Goal: Navigation & Orientation: Find specific page/section

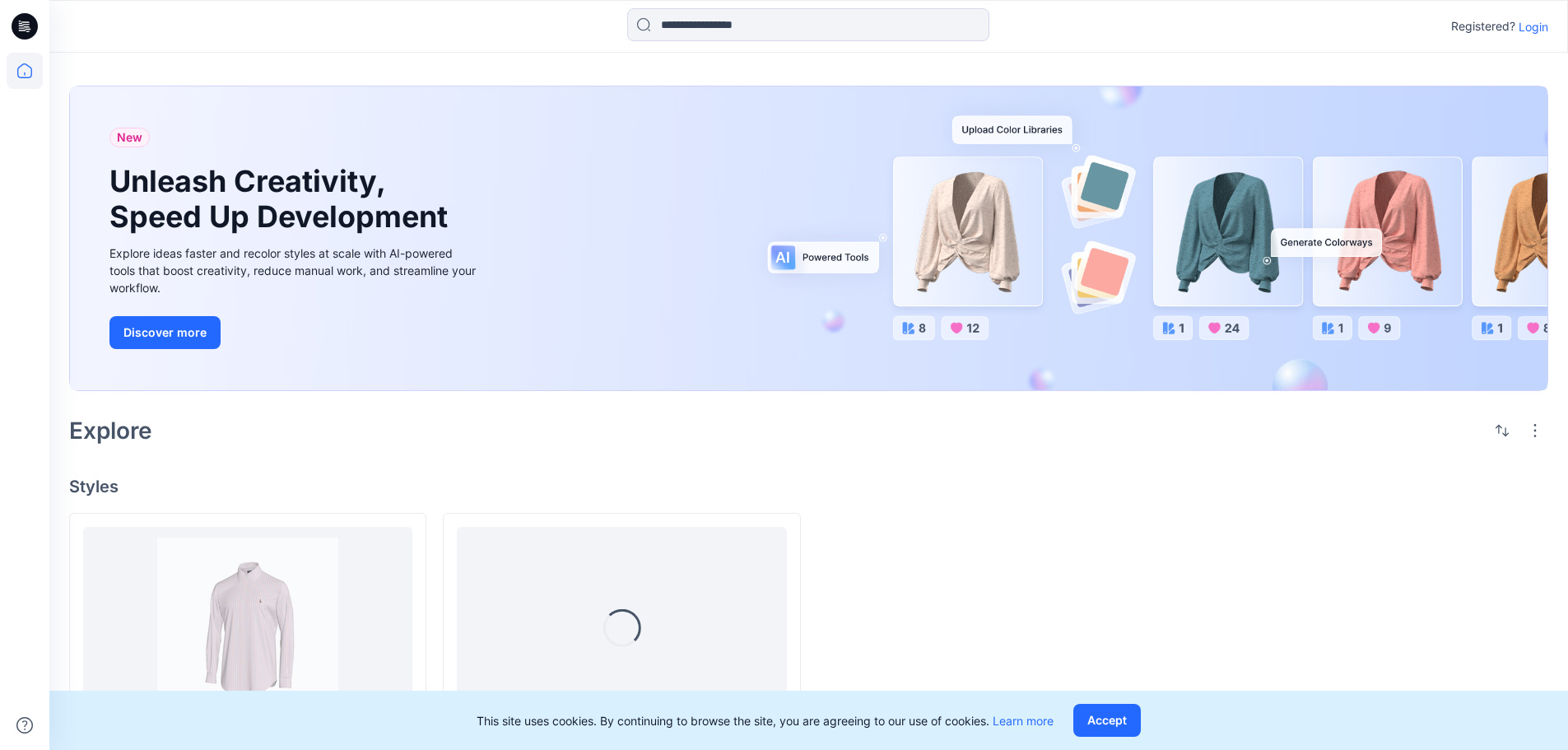
click at [1529, 32] on p "Login" at bounding box center [1533, 26] width 30 height 17
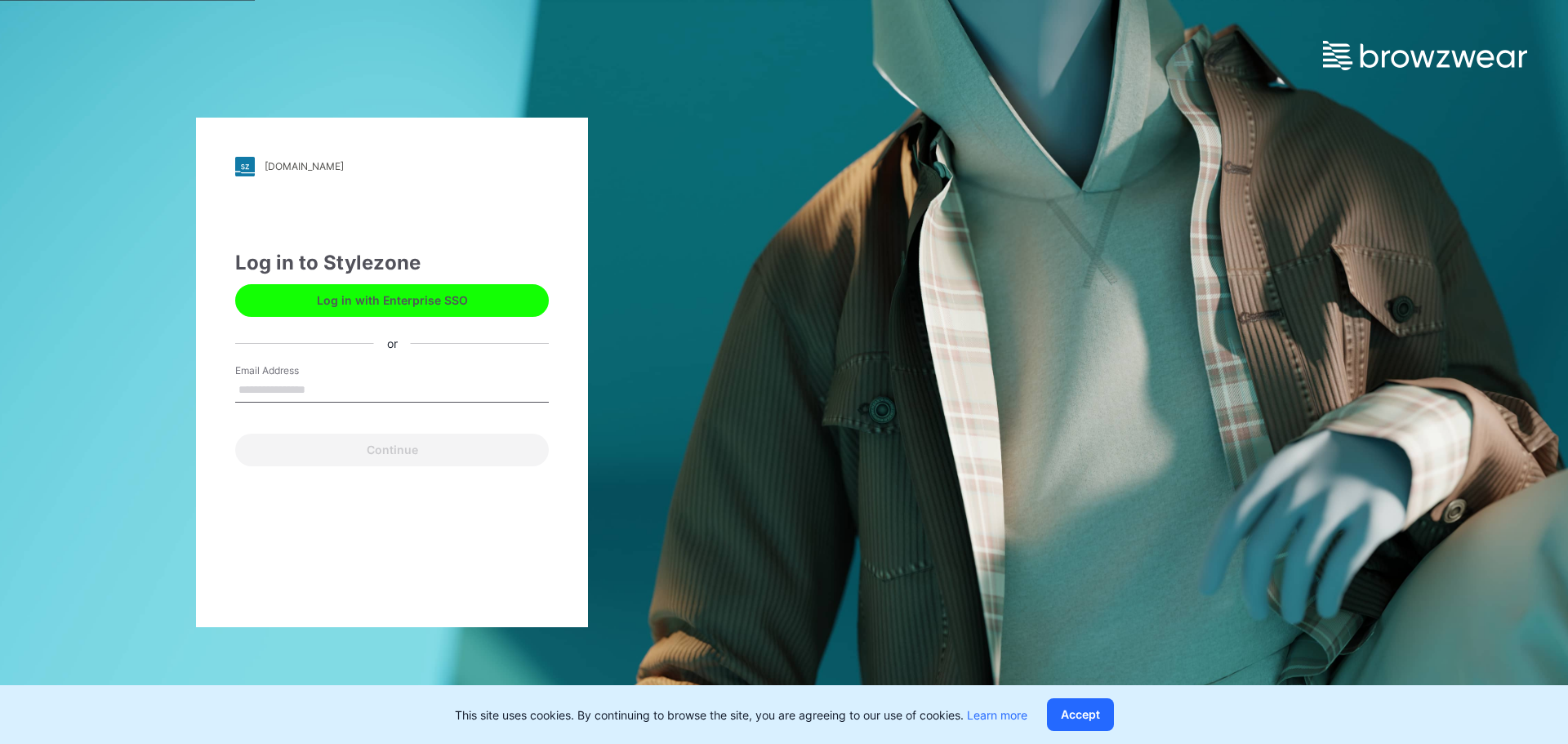
click at [342, 390] on input "Email Address" at bounding box center [392, 390] width 314 height 25
drag, startPoint x: 453, startPoint y: 396, endPoint x: 0, endPoint y: 362, distance: 454.3
click at [0, 371] on div "**********" at bounding box center [392, 372] width 784 height 744
type input "**********"
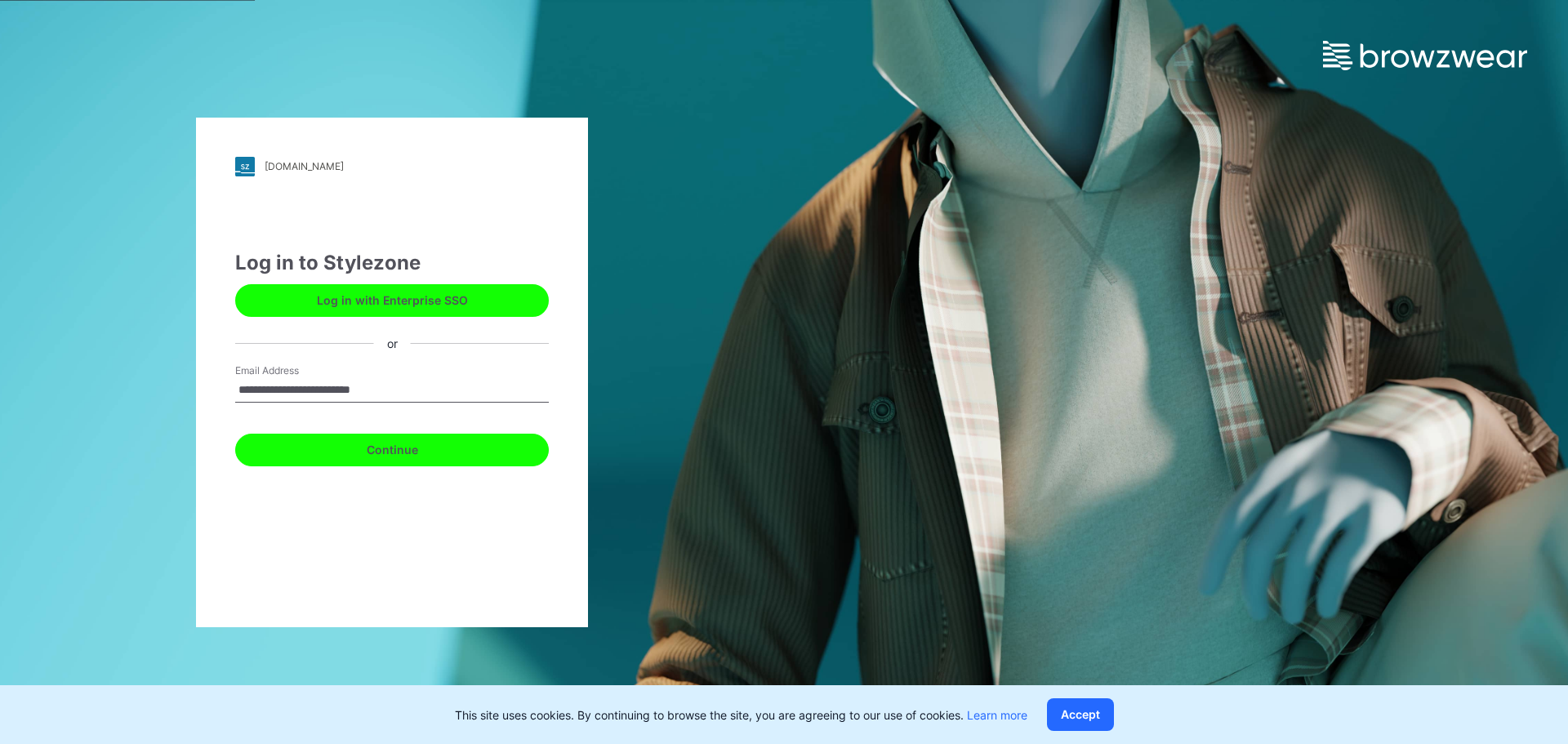
click at [392, 453] on button "Continue" at bounding box center [392, 450] width 314 height 32
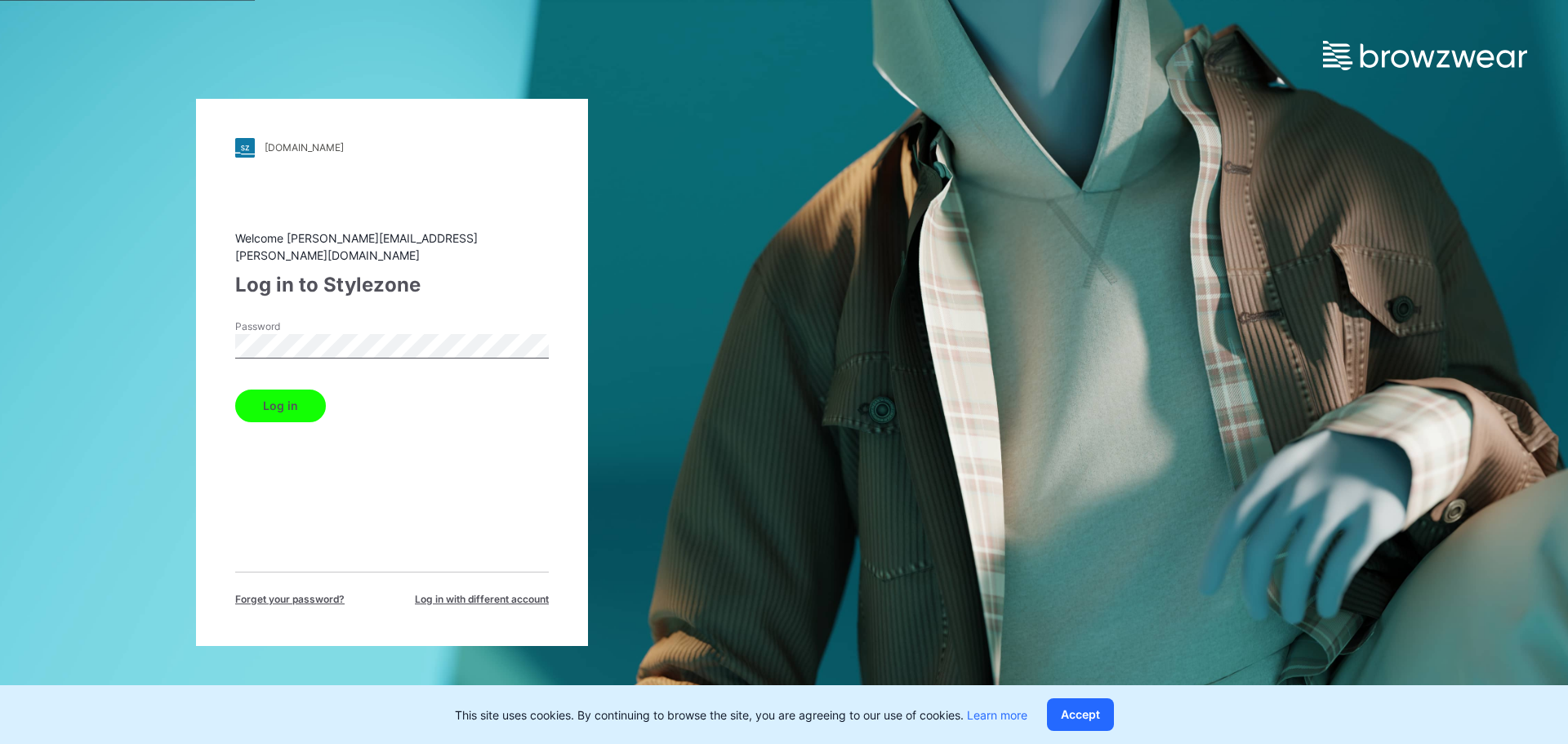
click at [235, 390] on button "Log in" at bounding box center [280, 405] width 90 height 32
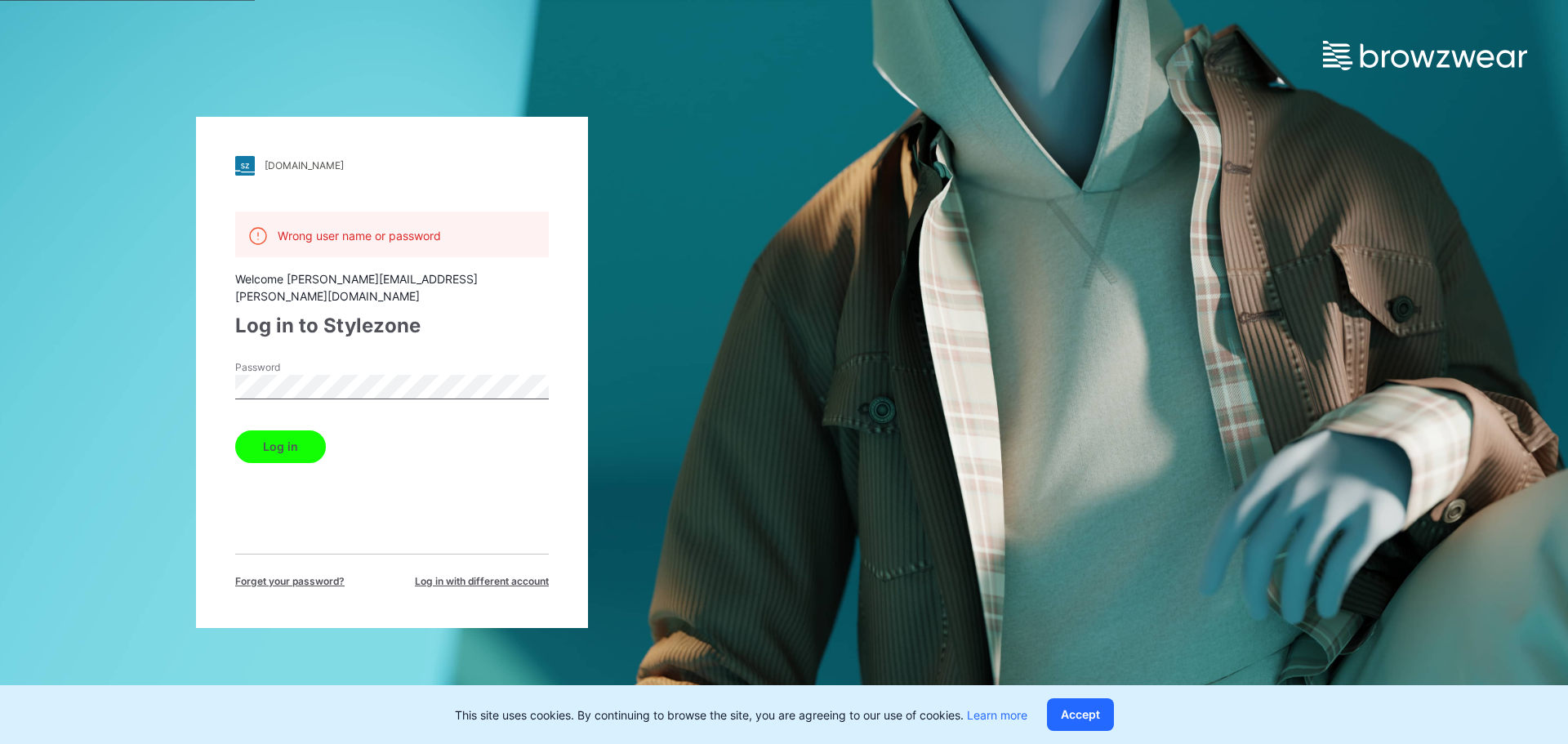
click at [97, 377] on div "ralphlauren.stylezone.com Loading... Wrong user name or password Welcome liz.jo…" at bounding box center [392, 372] width 784 height 744
click at [235, 430] on button "Log in" at bounding box center [280, 446] width 90 height 32
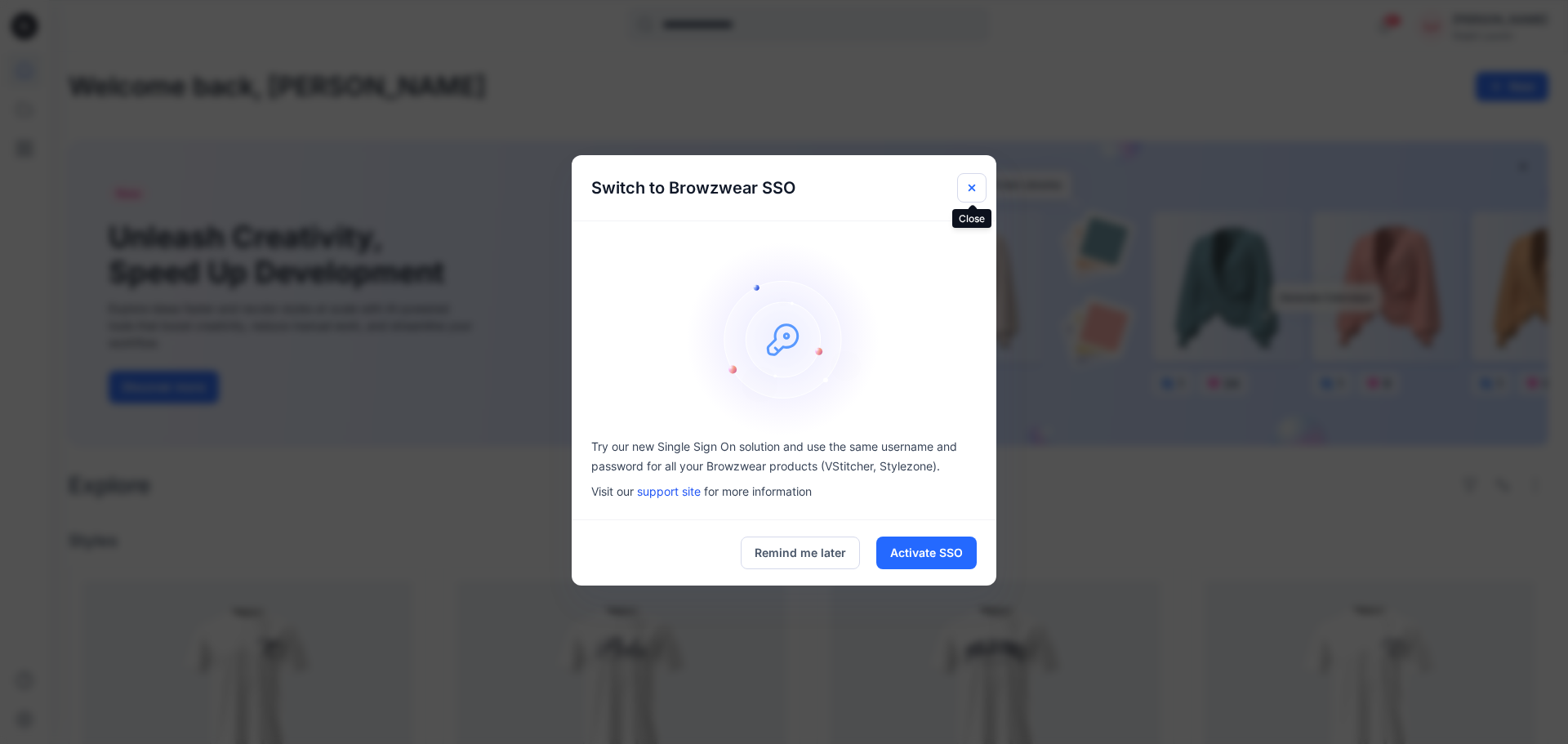
click at [982, 189] on button "Close" at bounding box center [972, 188] width 30 height 30
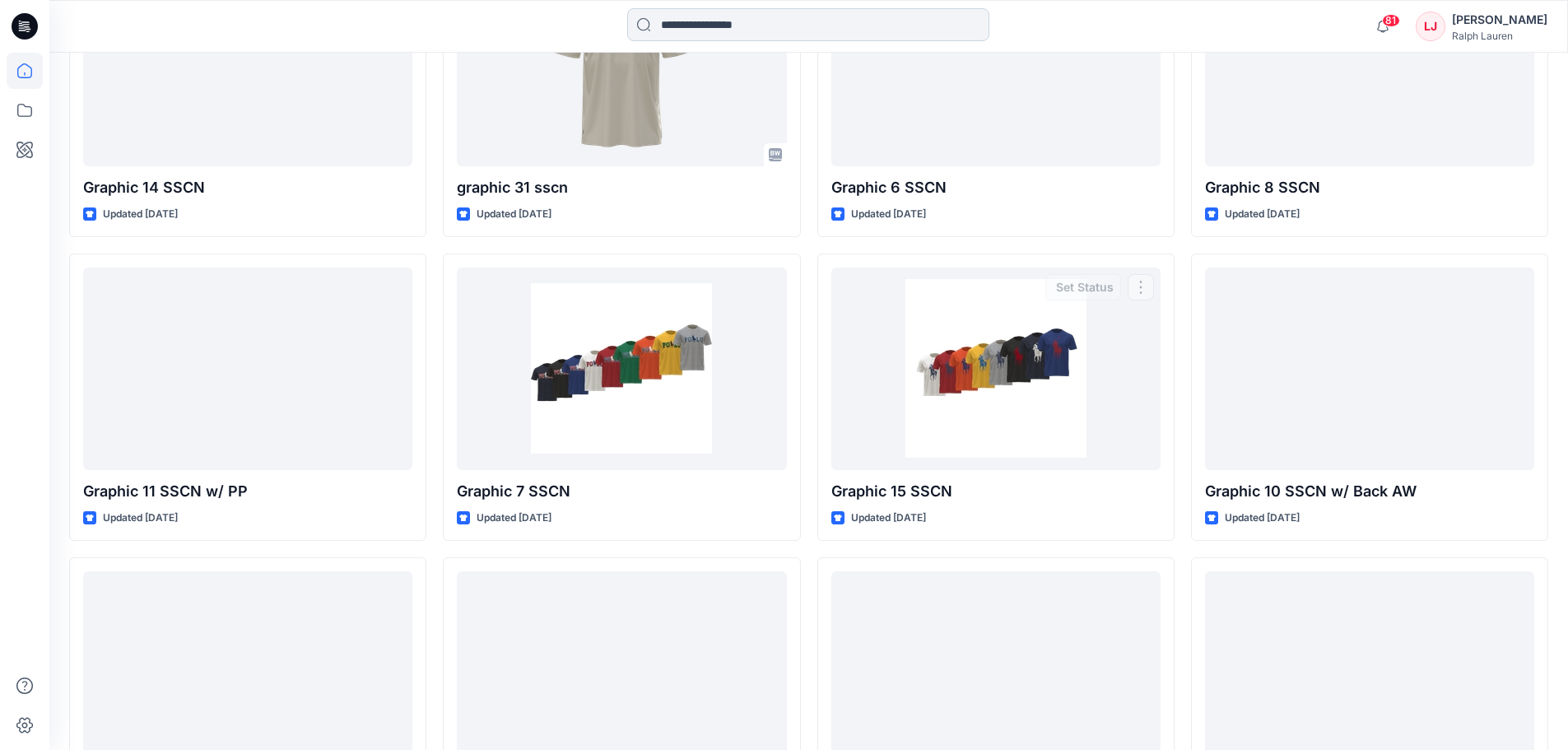
scroll to position [2364, 0]
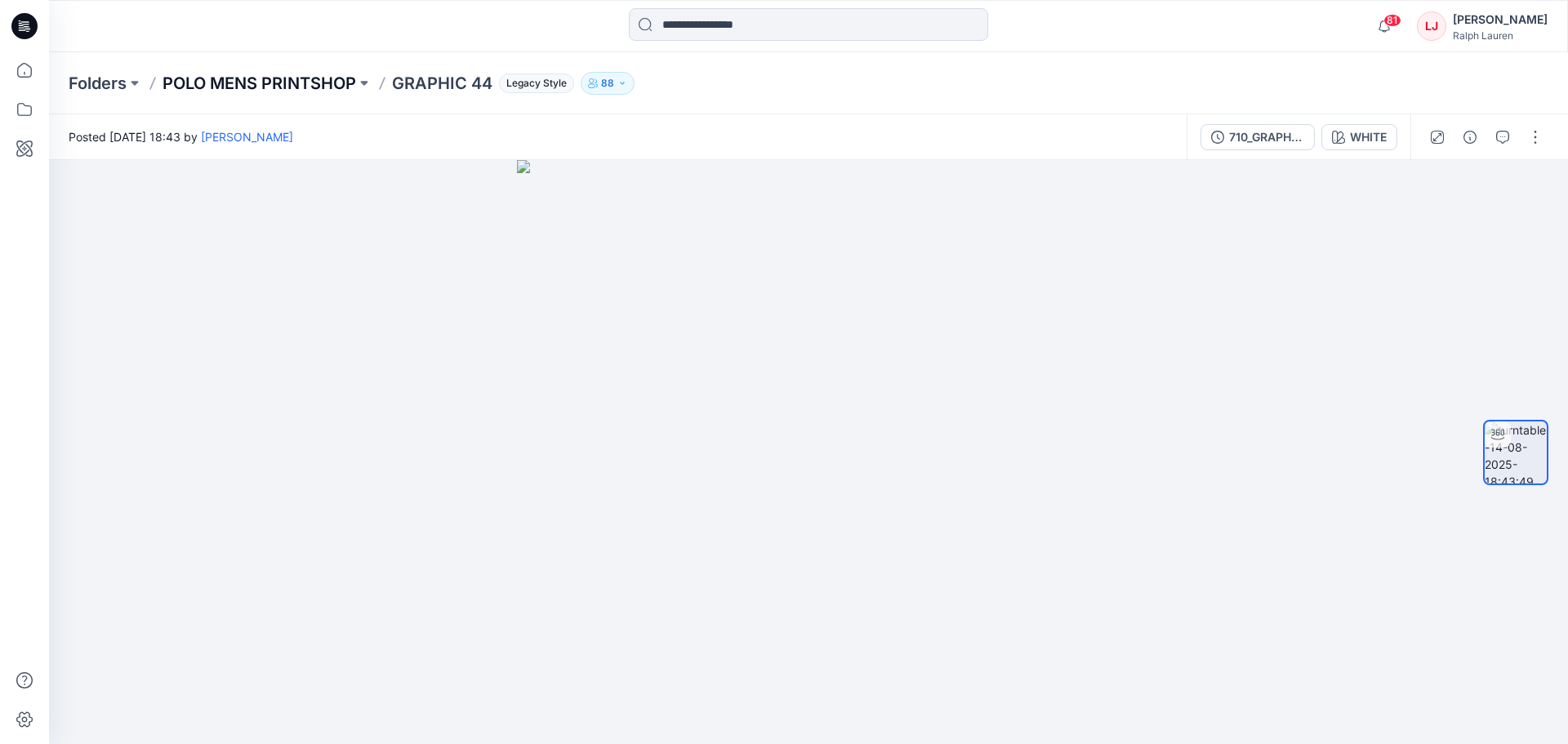
click at [322, 73] on p "POLO MENS PRINTSHOP" at bounding box center [259, 83] width 194 height 23
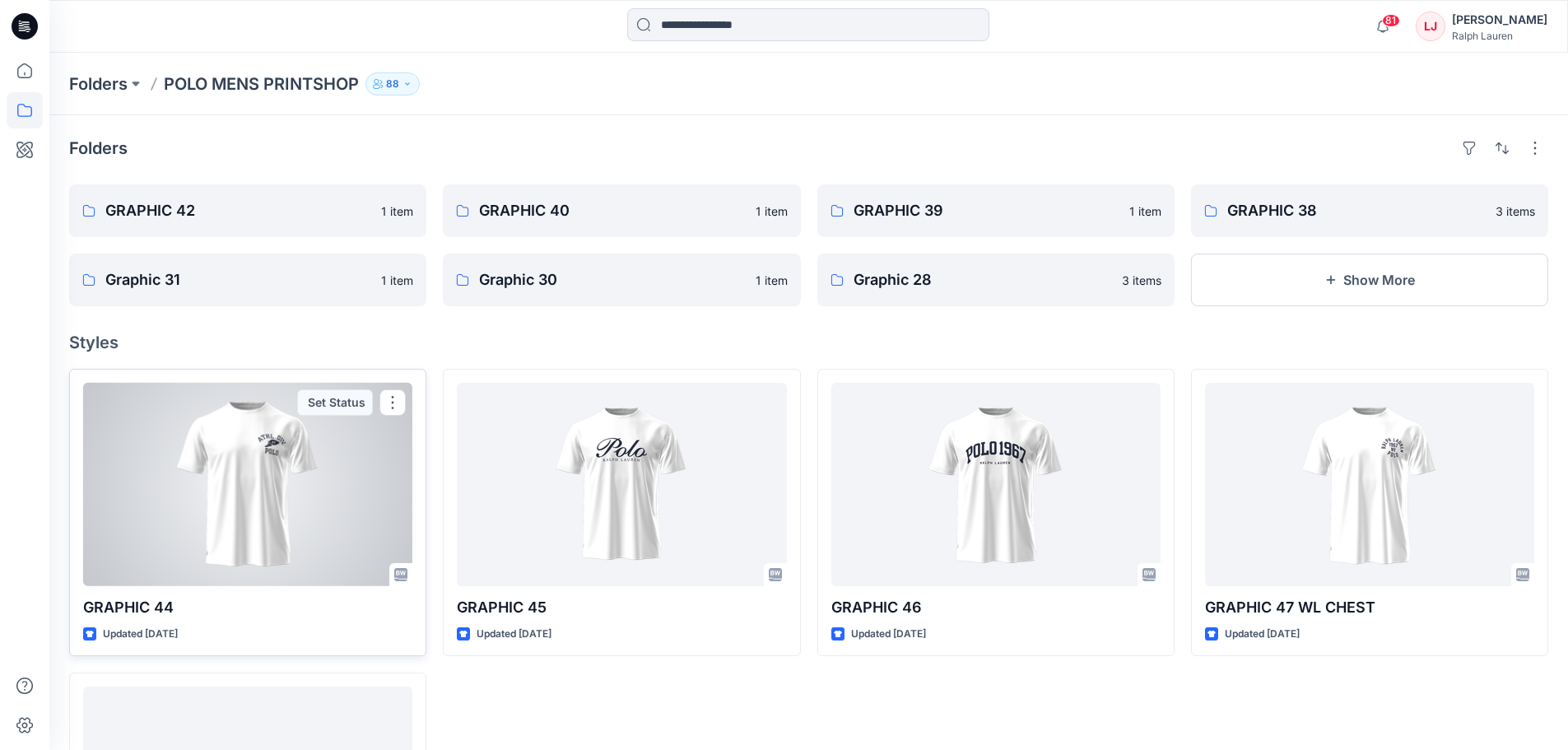
click at [316, 482] on div at bounding box center [248, 484] width 329 height 203
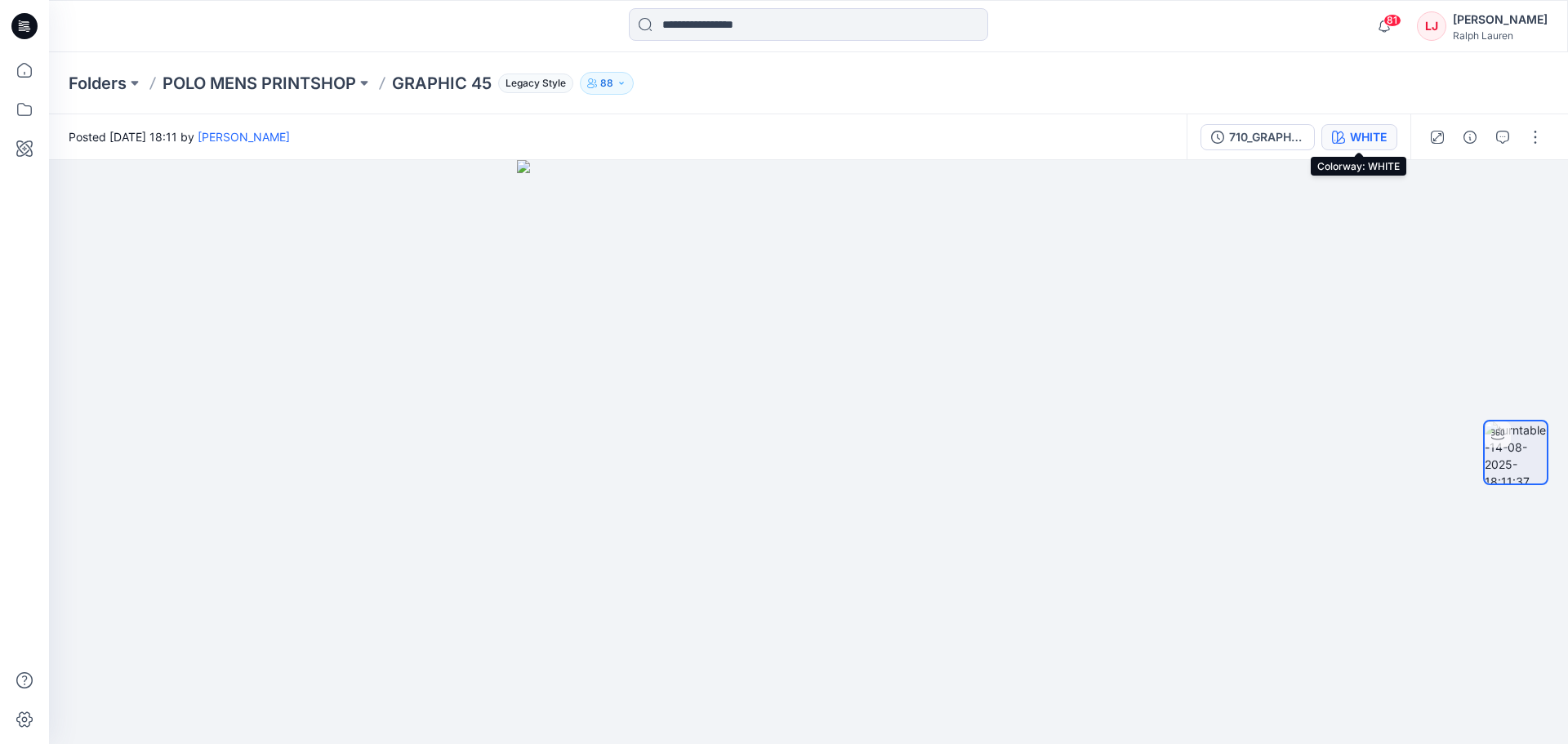
click at [1337, 140] on icon "button" at bounding box center [1338, 137] width 13 height 13
click at [1341, 159] on div "710_GRAPHIC 45_SSCN WHITE" at bounding box center [1297, 137] width 223 height 45
click at [1352, 144] on div "WHITE" at bounding box center [1367, 137] width 36 height 18
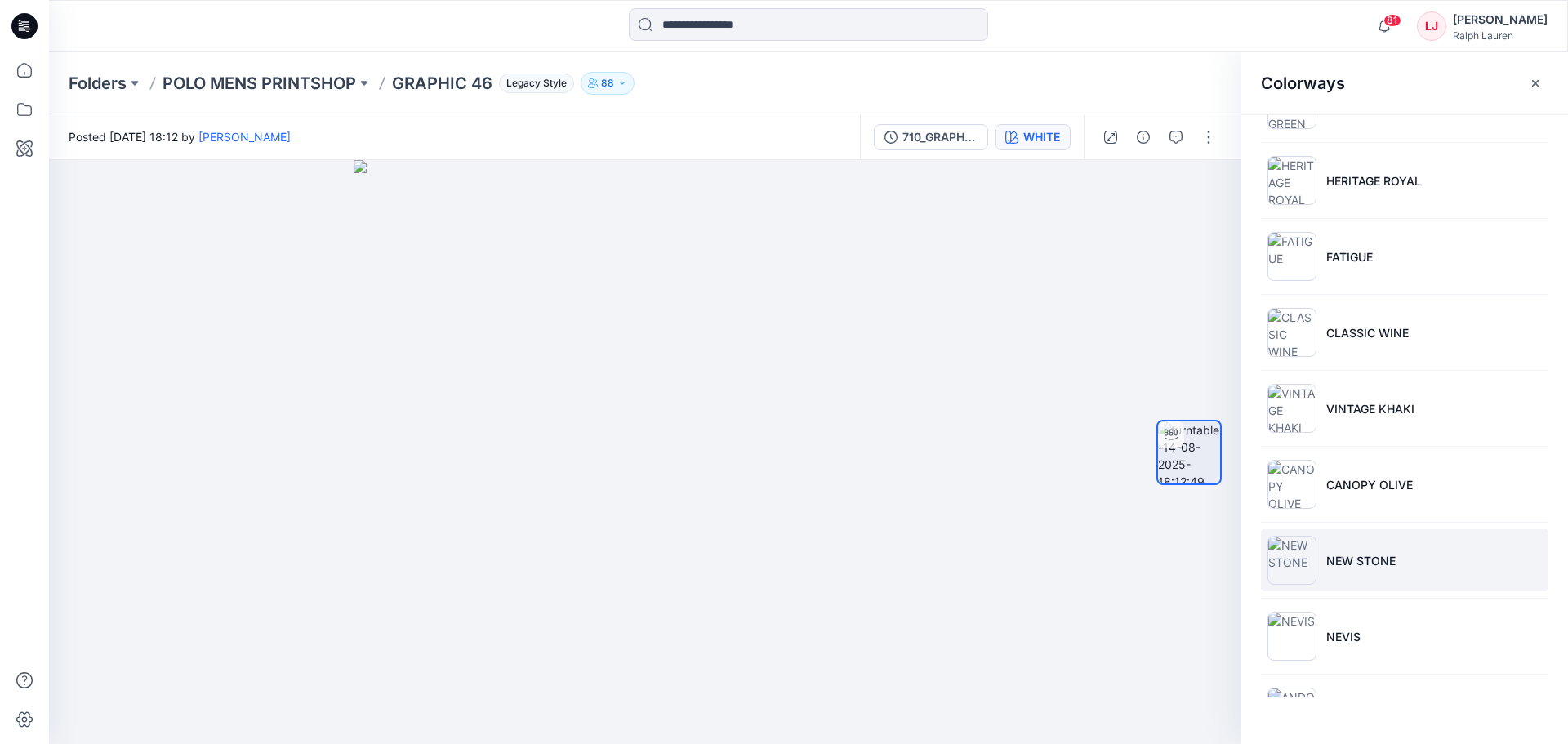
scroll to position [436, 0]
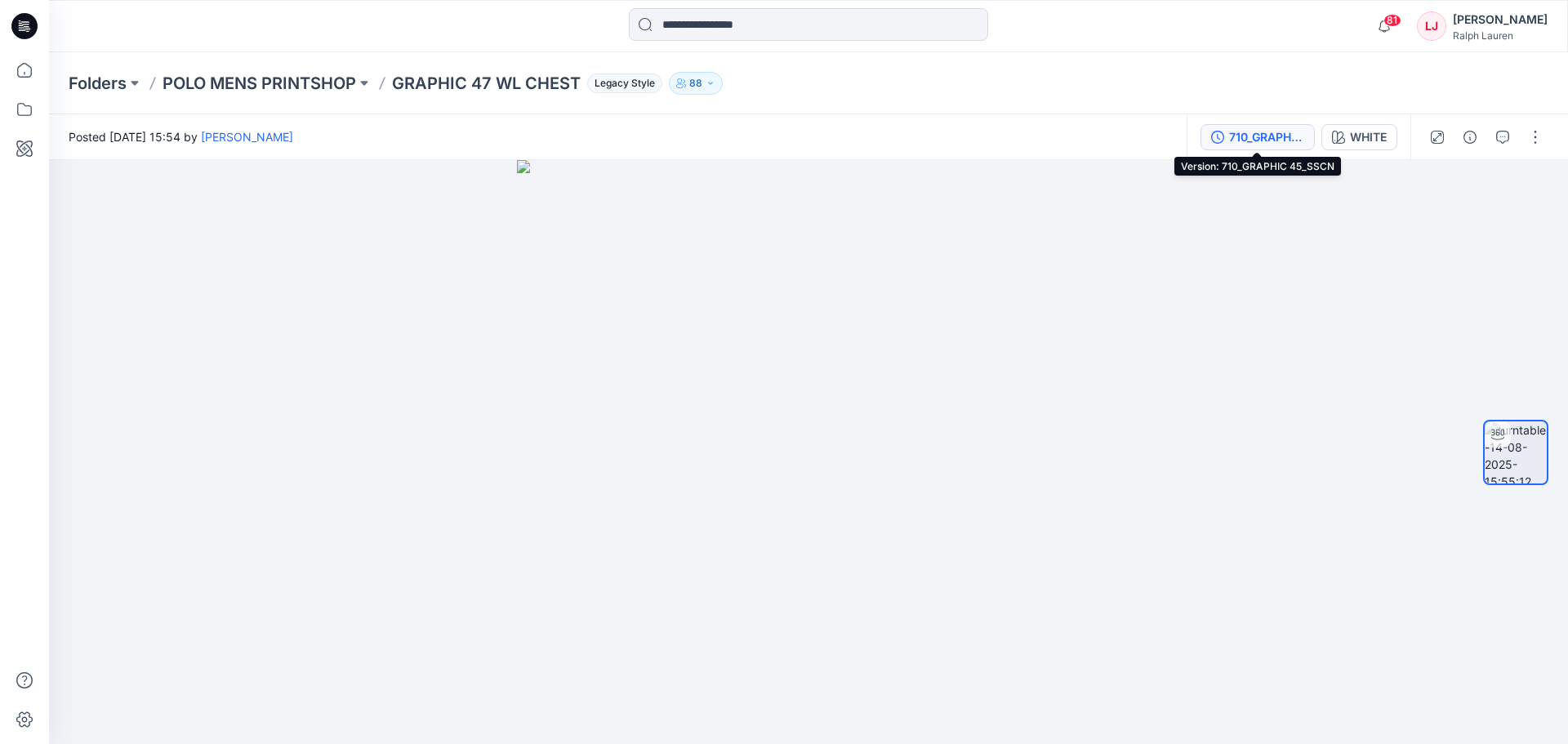
click at [1285, 137] on div "710_GRAPHIC 45_SSCN" at bounding box center [1266, 137] width 75 height 18
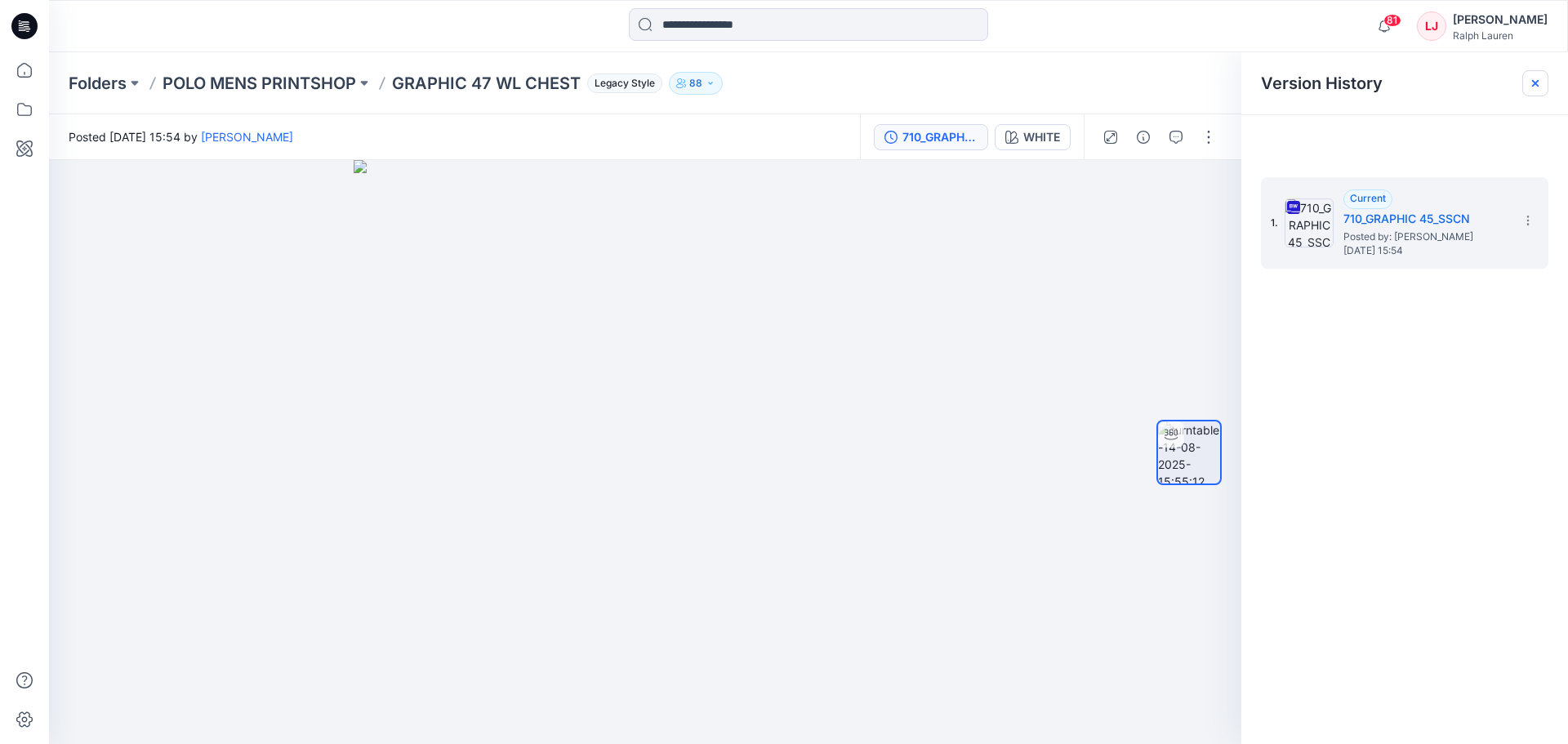
click at [1543, 81] on div at bounding box center [1535, 83] width 27 height 27
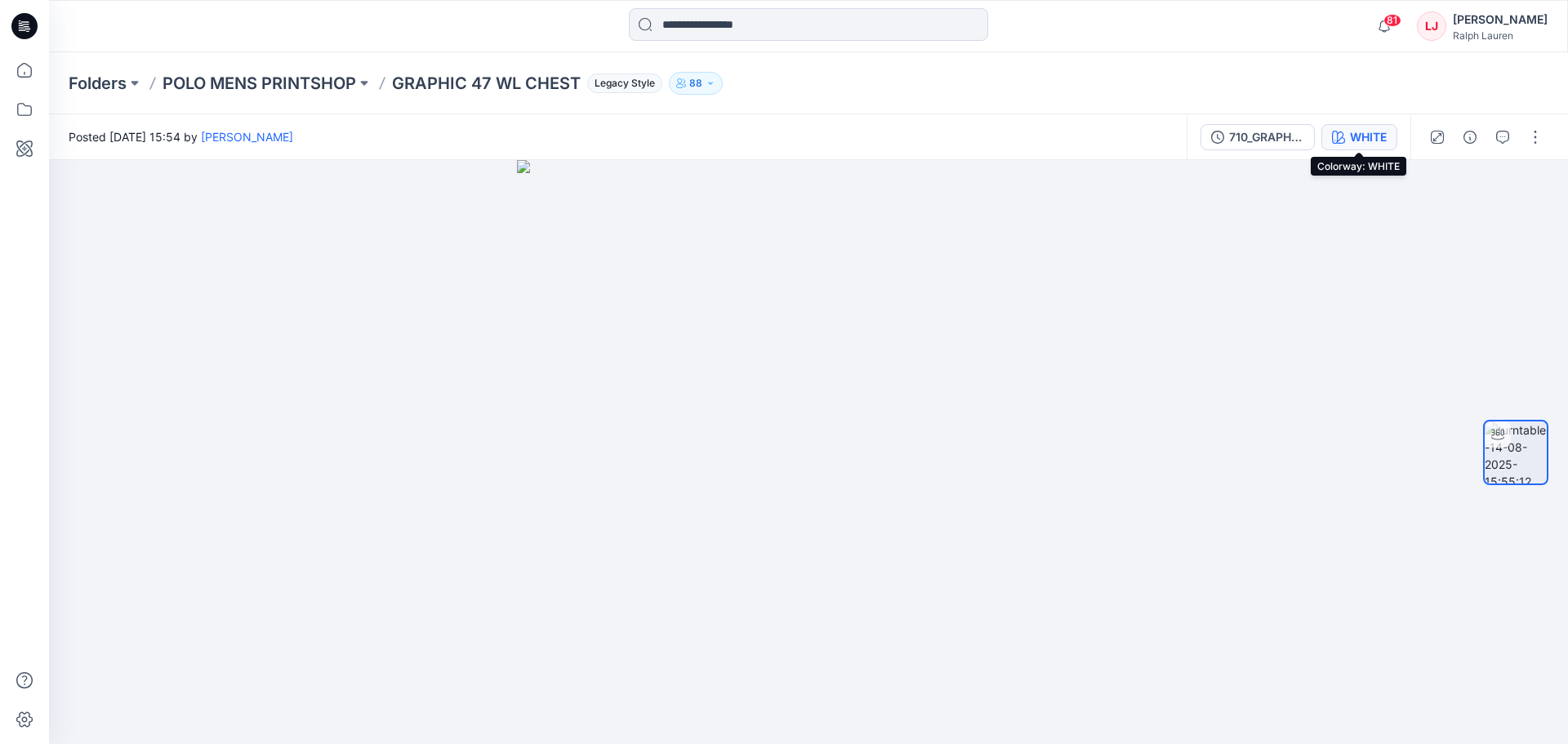
click at [1380, 127] on button "WHITE" at bounding box center [1358, 137] width 76 height 27
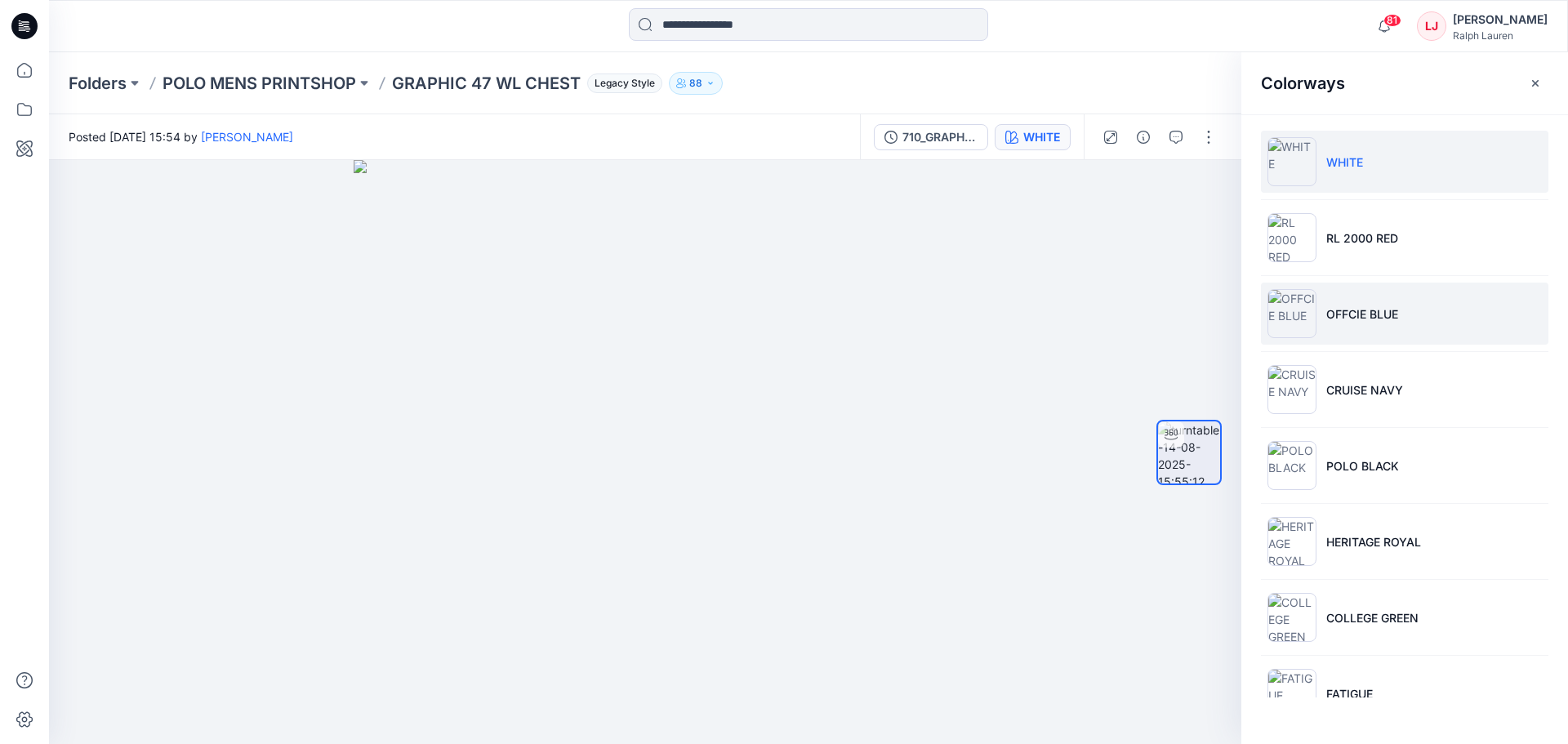
click at [1410, 312] on li "OFFCIE BLUE" at bounding box center [1404, 313] width 287 height 62
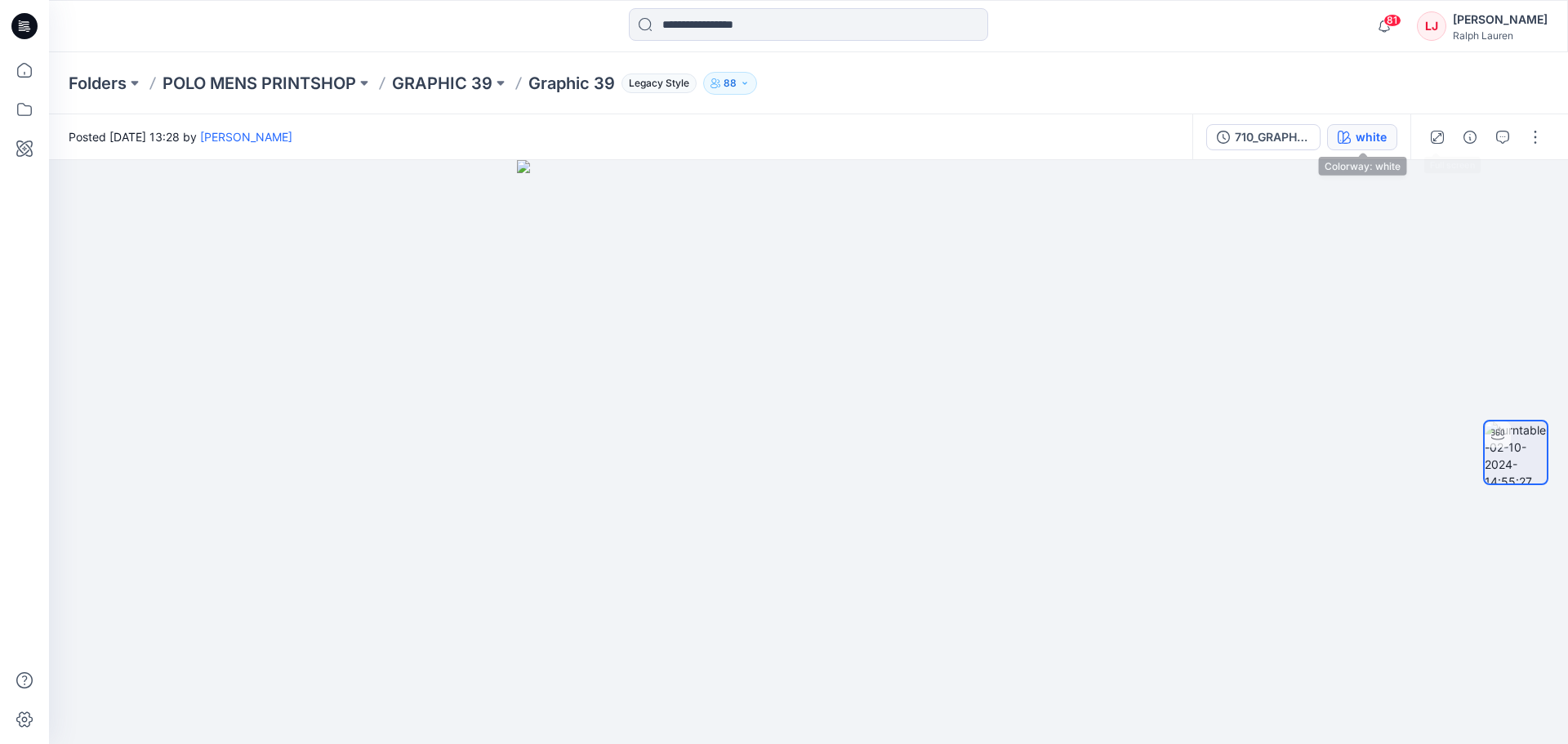
click at [1364, 143] on div "white" at bounding box center [1371, 137] width 31 height 18
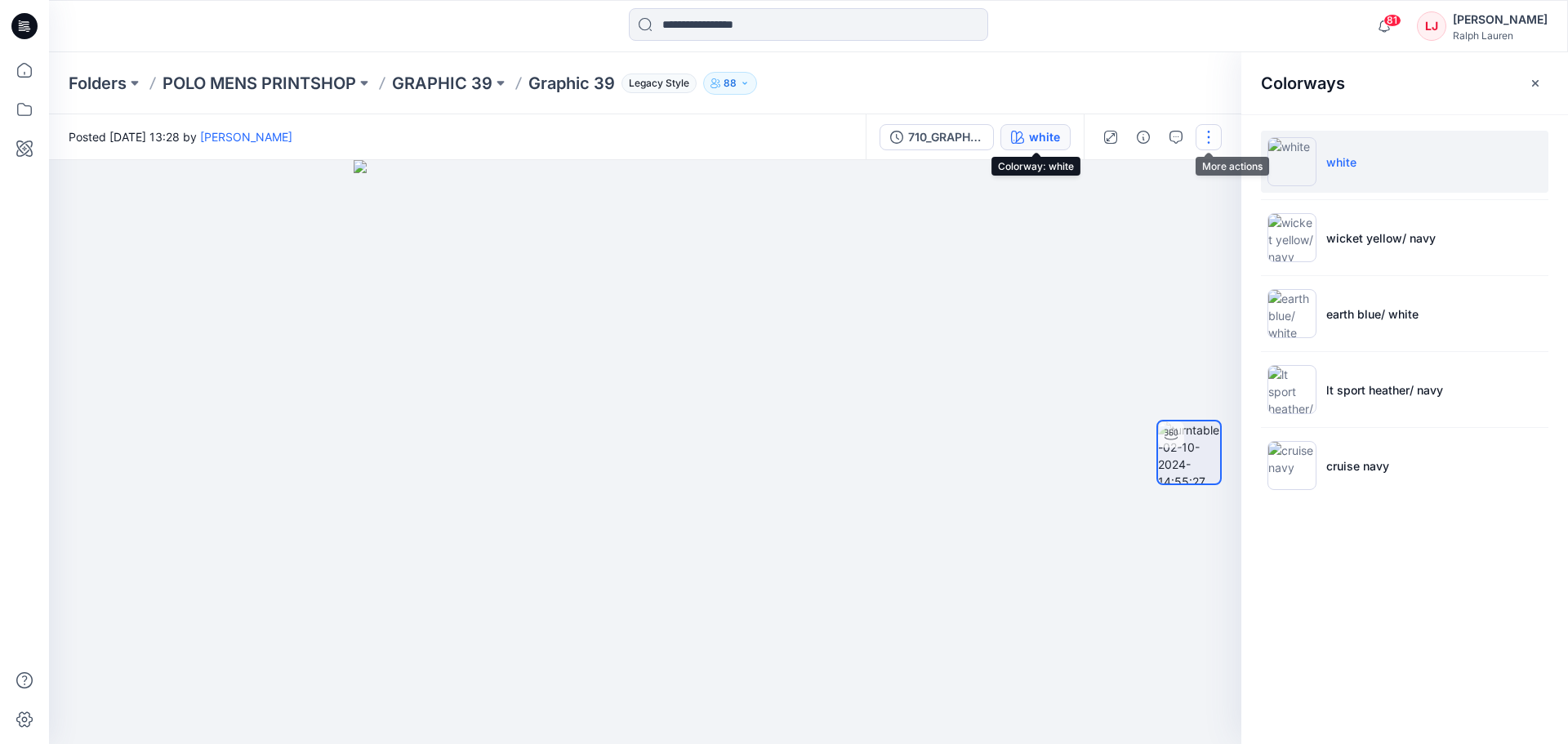
click at [1208, 139] on button "button" at bounding box center [1208, 137] width 27 height 27
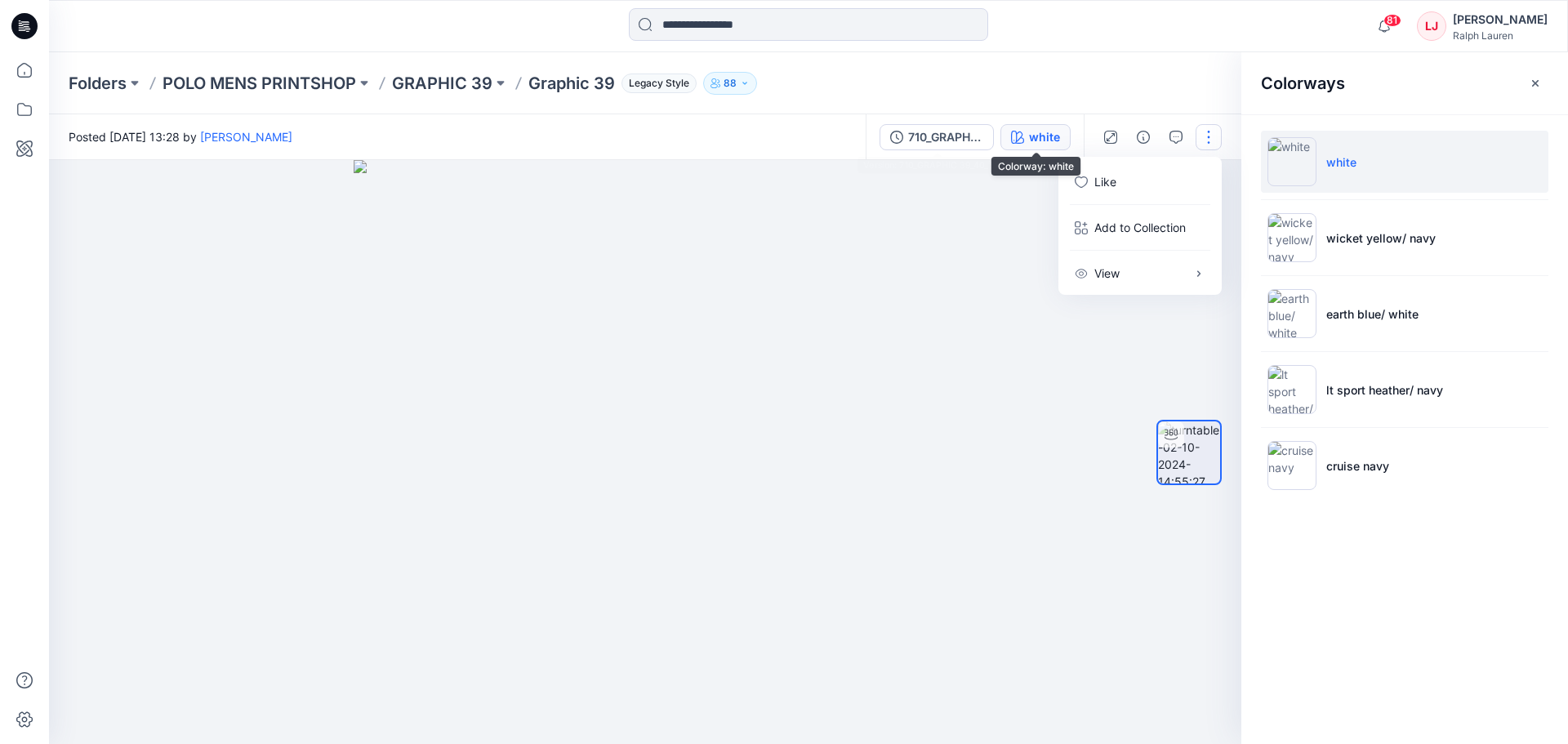
click at [1052, 132] on div "white" at bounding box center [1045, 137] width 31 height 18
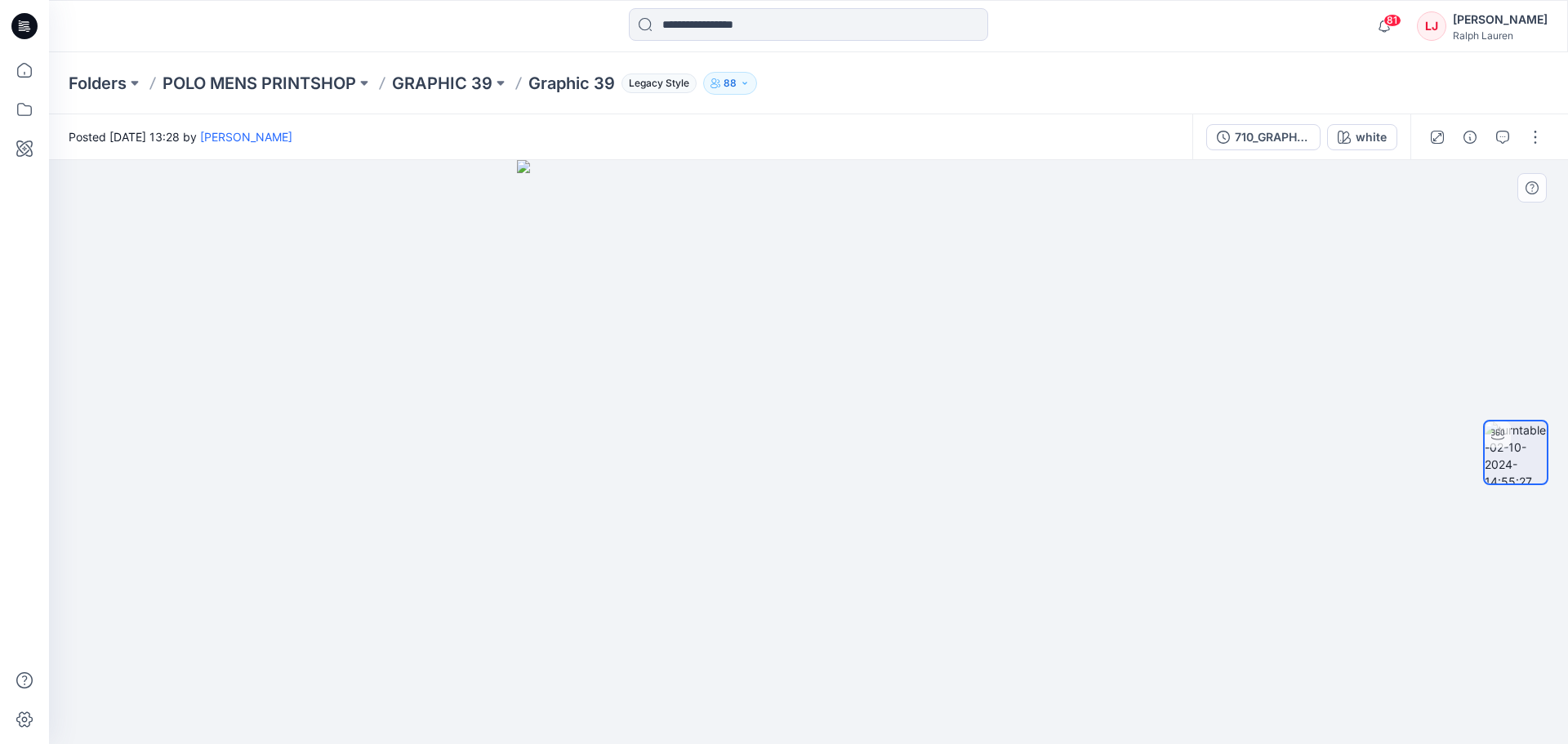
click at [865, 365] on div at bounding box center [809, 452] width 1519 height 584
click at [458, 61] on div "Folders POLO MENS PRINTSHOP GRAPHIC 39 Graphic 39 Legacy Style 88" at bounding box center [809, 83] width 1519 height 62
click at [444, 95] on div "Folders POLO MENS PRINTSHOP GRAPHIC 39 Graphic 39 Legacy Style 88" at bounding box center [809, 83] width 1519 height 62
click at [449, 83] on p "GRAPHIC 39" at bounding box center [442, 83] width 100 height 23
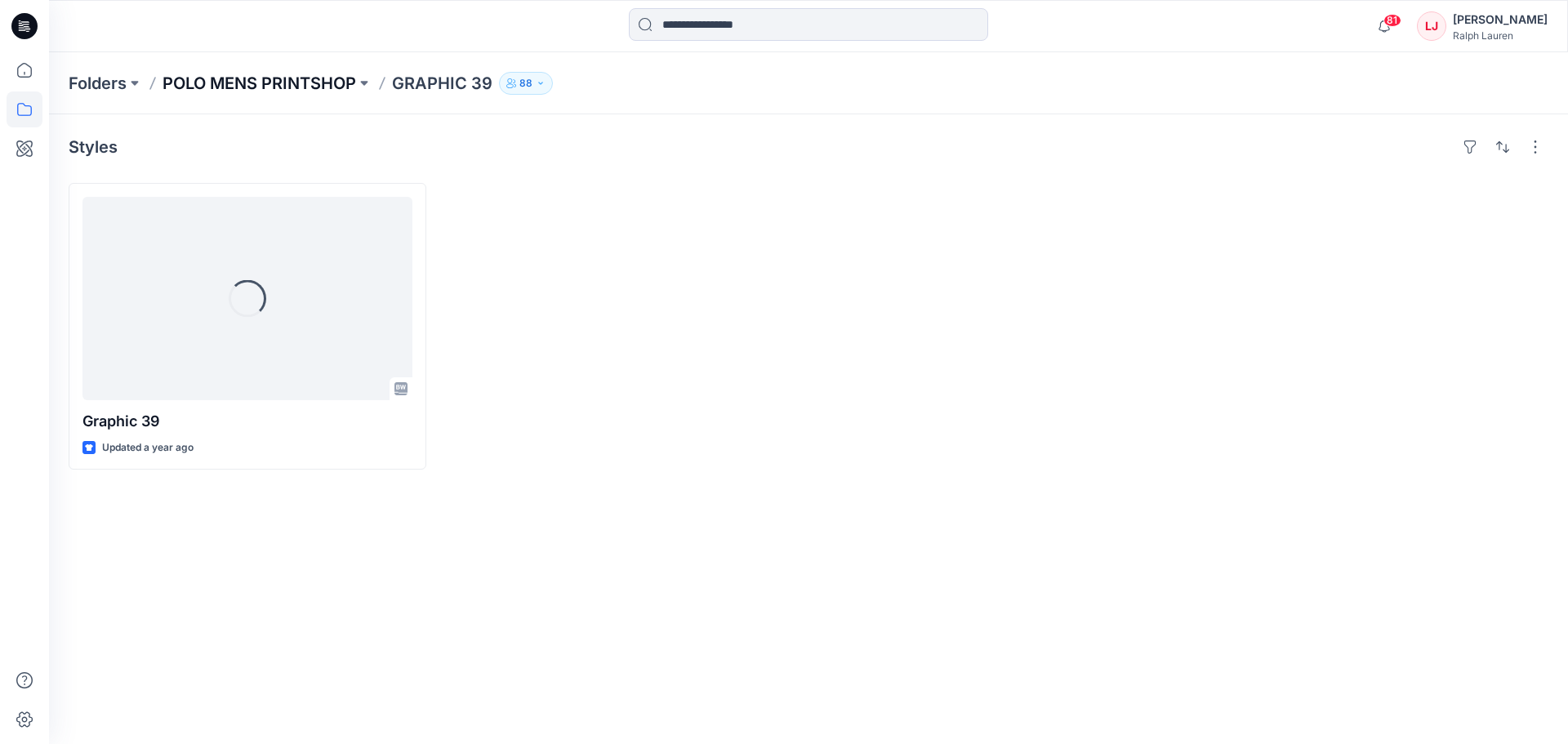
click at [309, 79] on p "POLO MENS PRINTSHOP" at bounding box center [259, 83] width 194 height 23
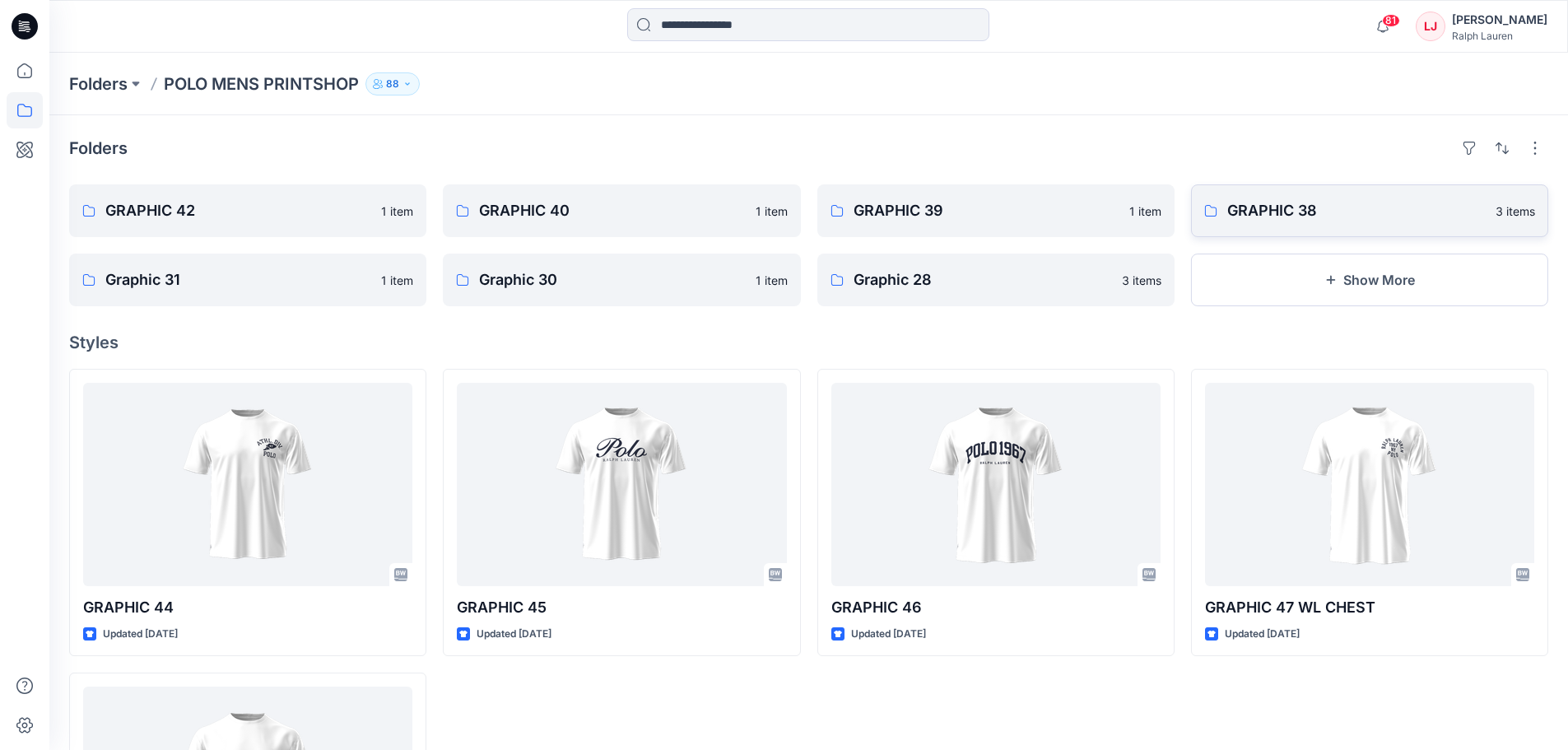
click at [1253, 214] on p "GRAPHIC 38" at bounding box center [1356, 210] width 259 height 23
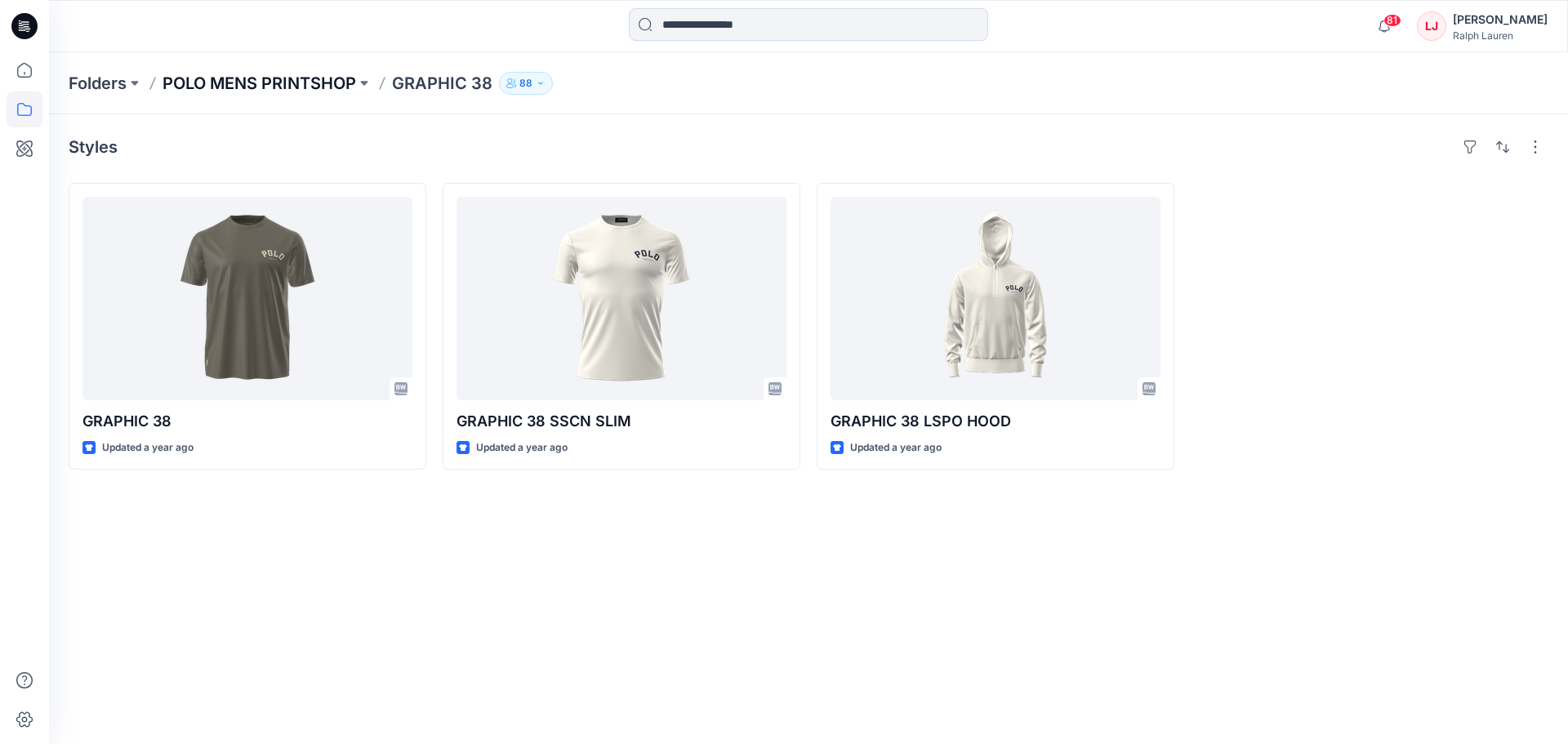
click at [238, 92] on p "POLO MENS PRINTSHOP" at bounding box center [259, 83] width 194 height 23
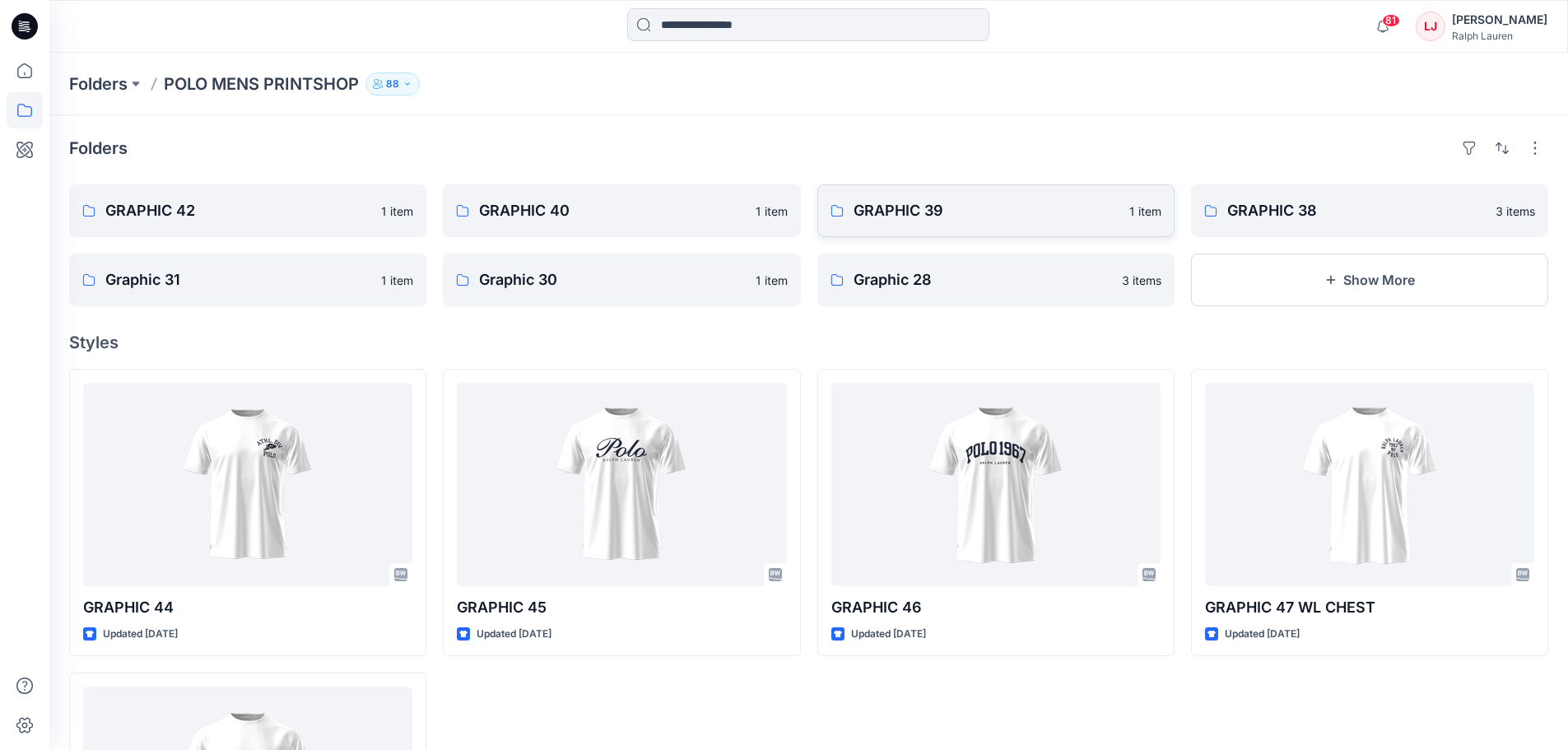
click at [1037, 205] on p "GRAPHIC 39" at bounding box center [987, 210] width 266 height 23
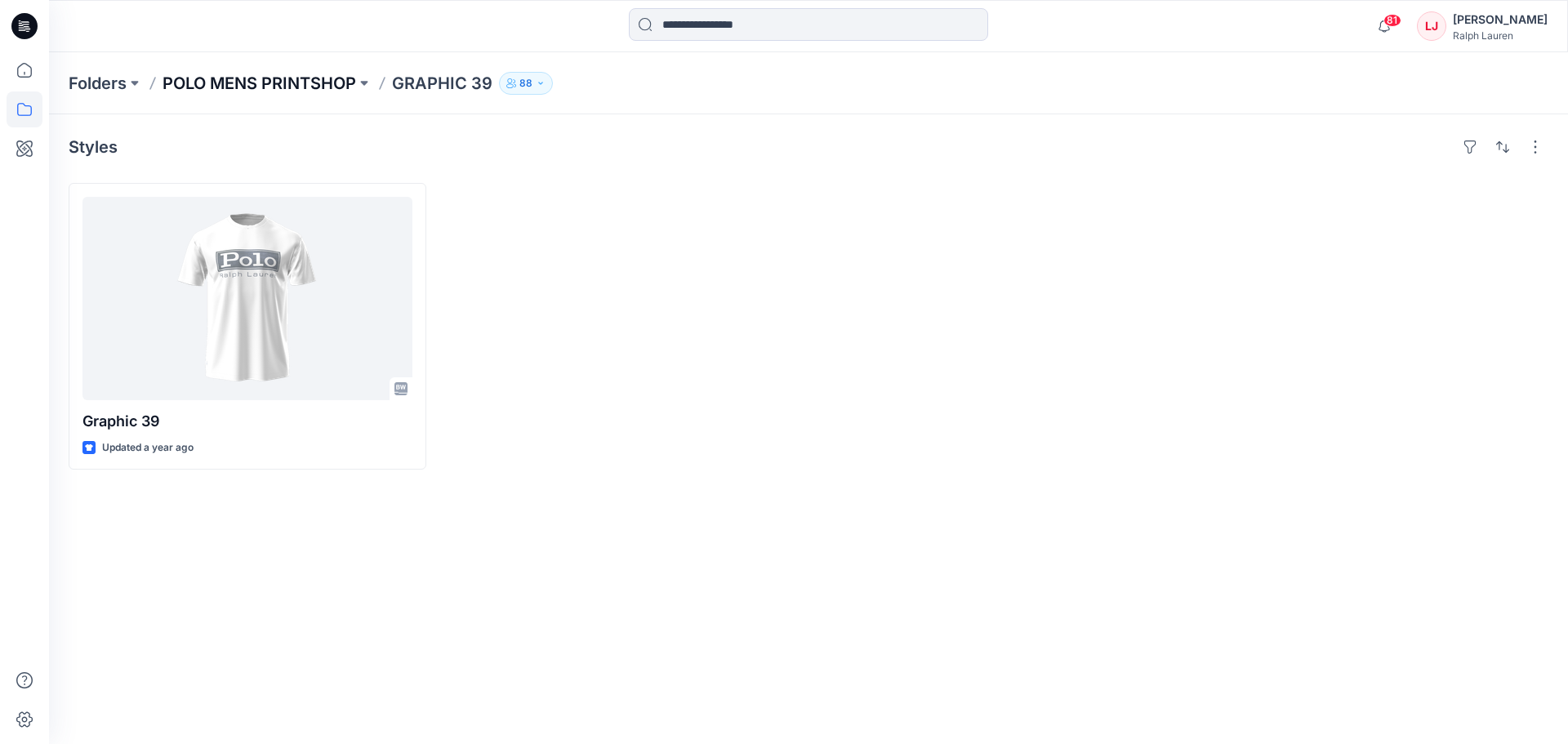
click at [319, 91] on p "POLO MENS PRINTSHOP" at bounding box center [259, 83] width 194 height 23
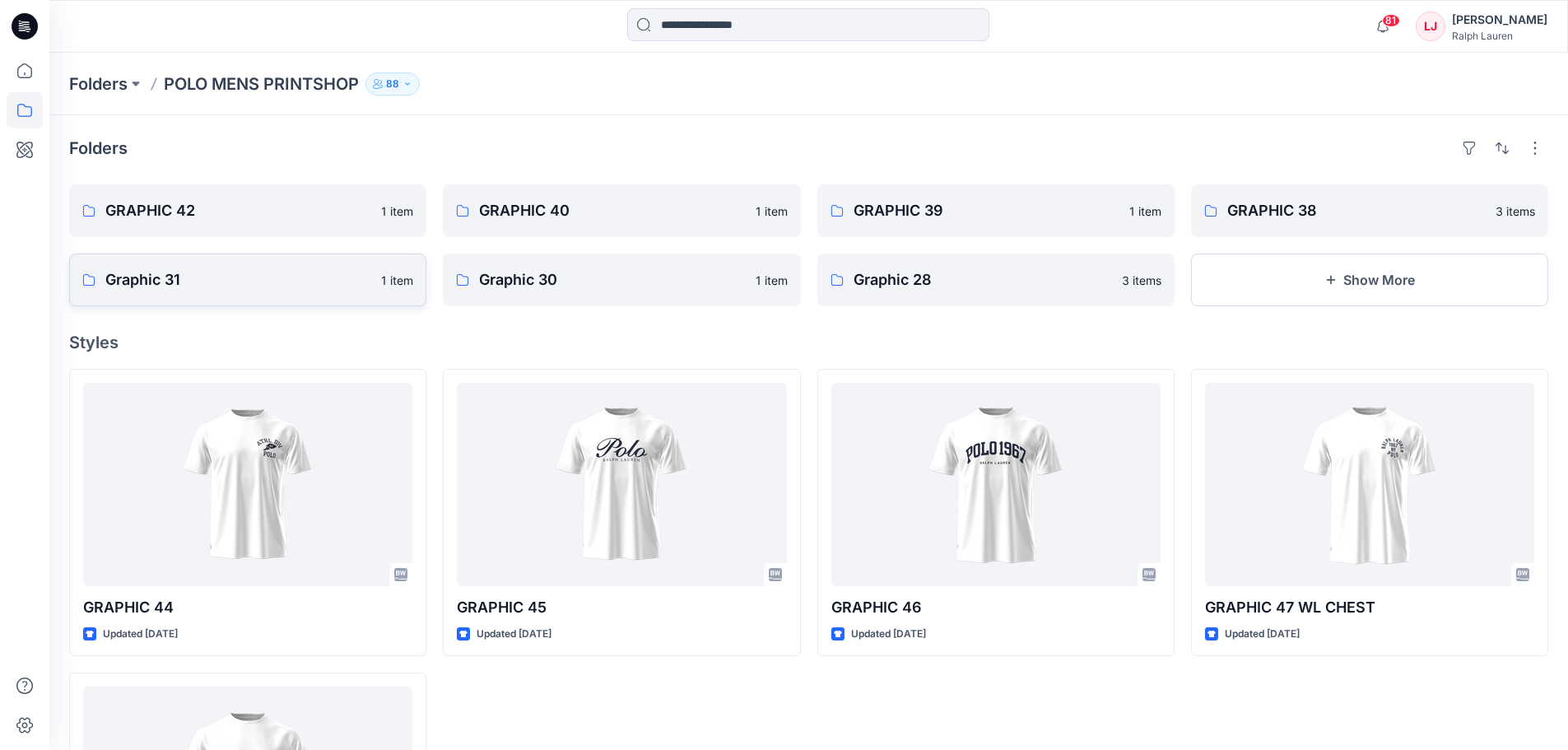
click at [131, 293] on link "Graphic 31 1 item" at bounding box center [248, 280] width 357 height 53
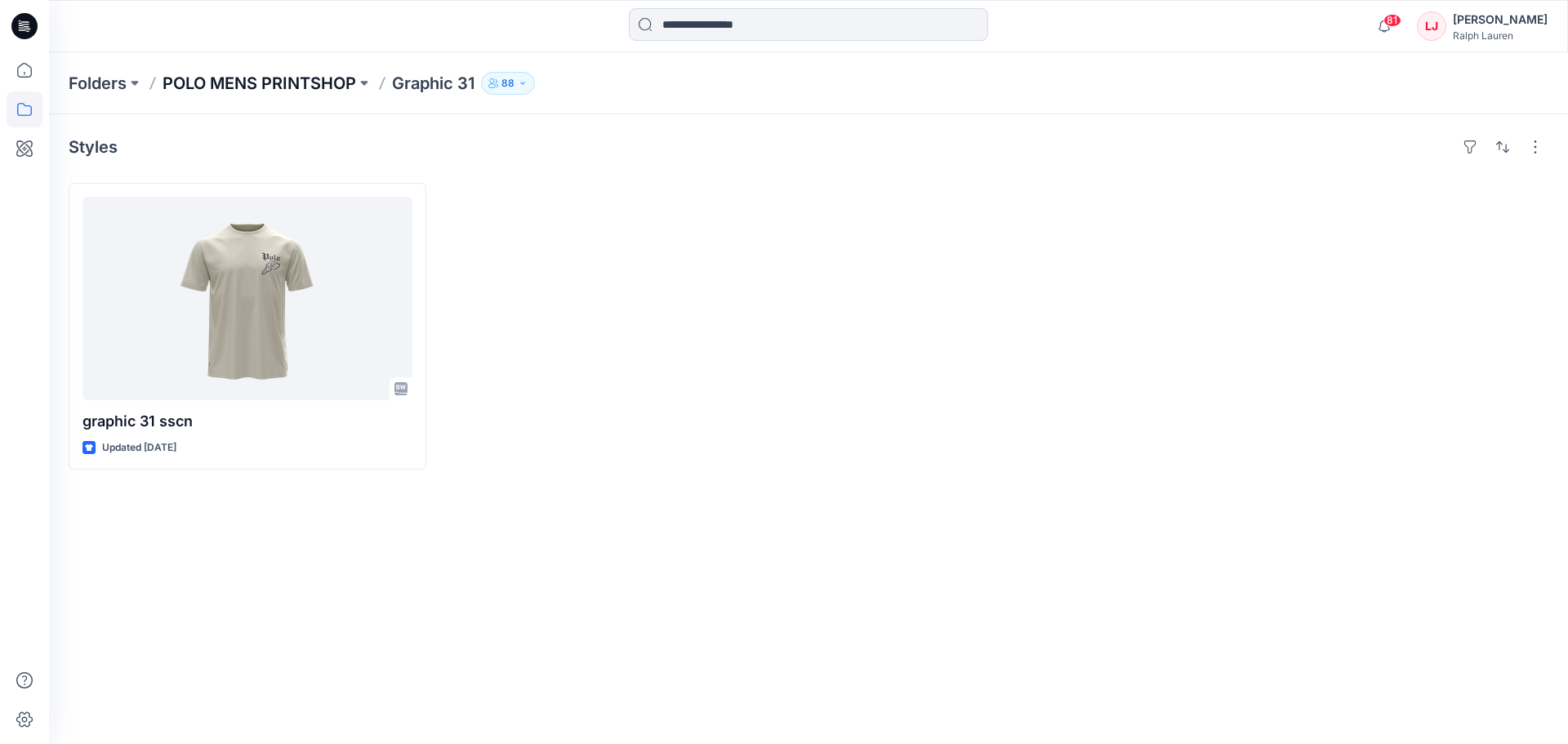
click at [285, 73] on p "POLO MENS PRINTSHOP" at bounding box center [259, 83] width 194 height 23
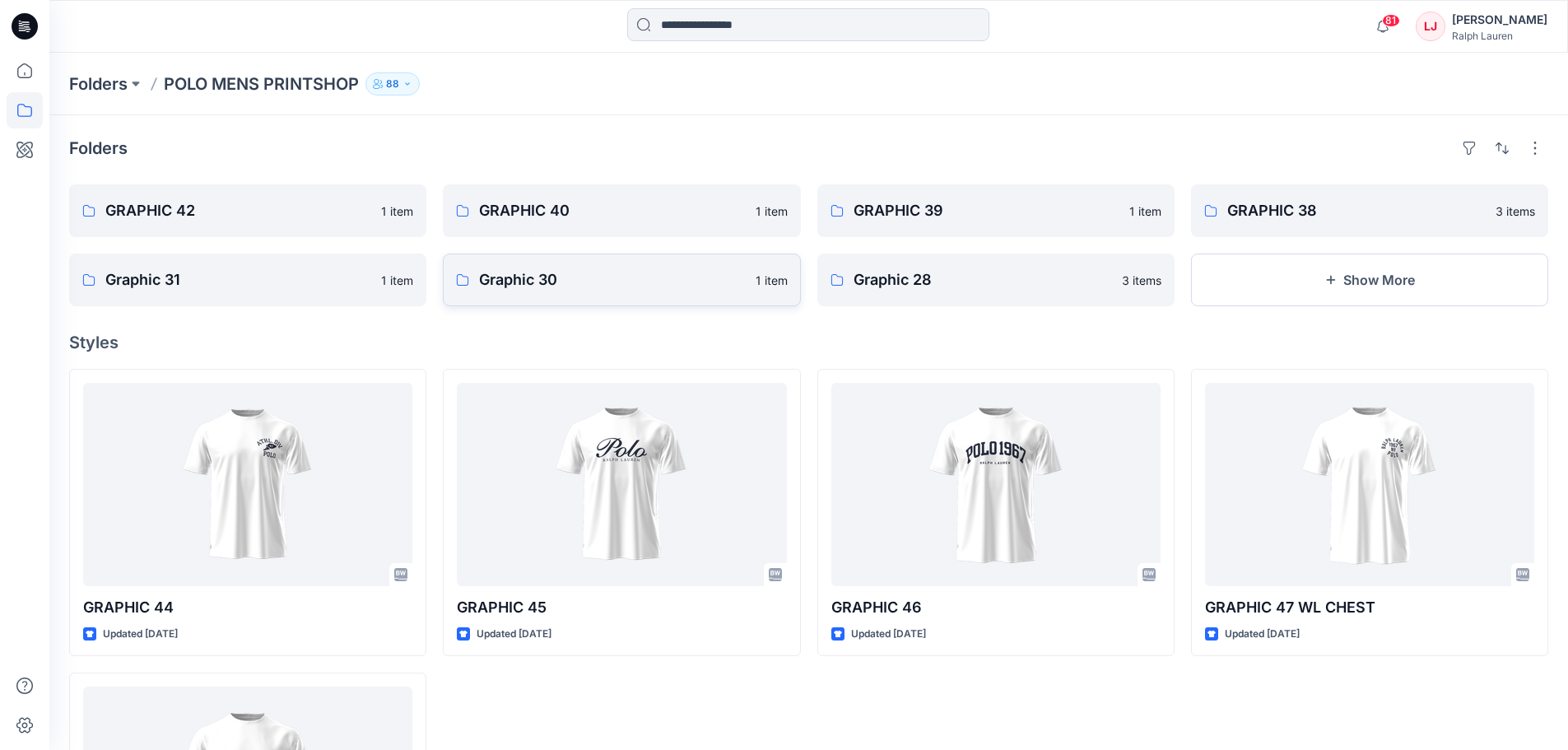
click at [584, 275] on p "Graphic 30" at bounding box center [612, 280] width 266 height 23
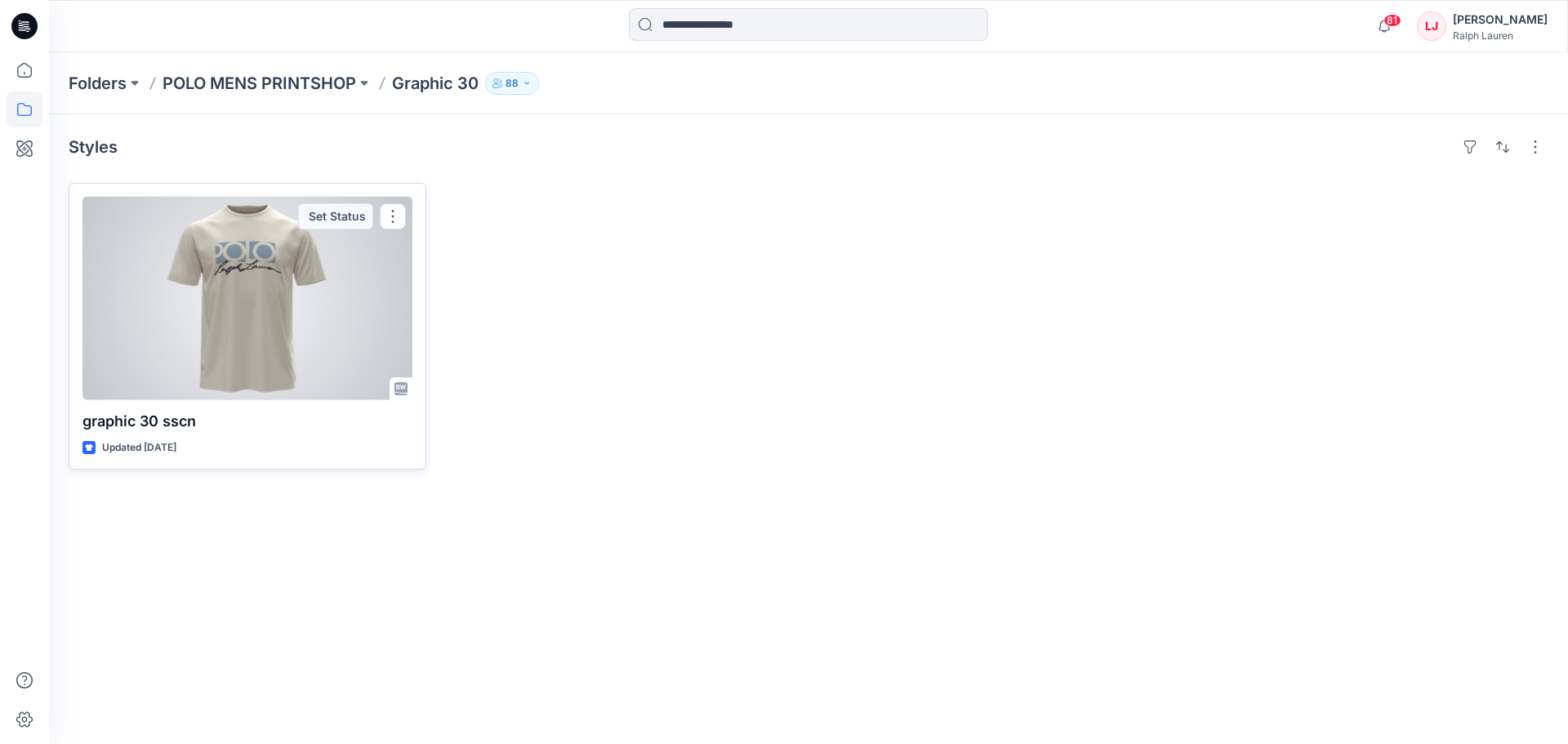
click at [204, 334] on div at bounding box center [247, 298] width 330 height 204
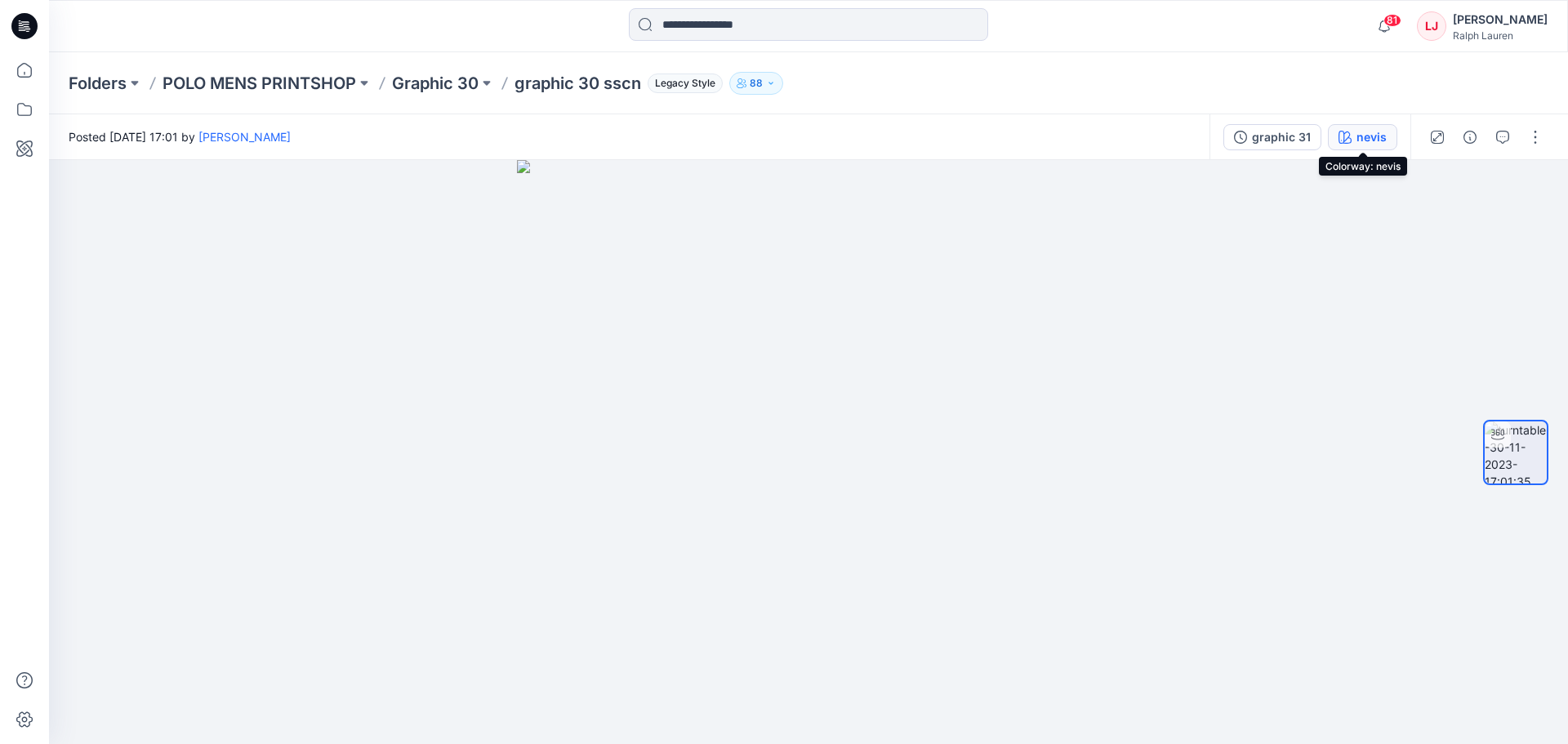
click at [1349, 142] on icon "button" at bounding box center [1344, 137] width 13 height 13
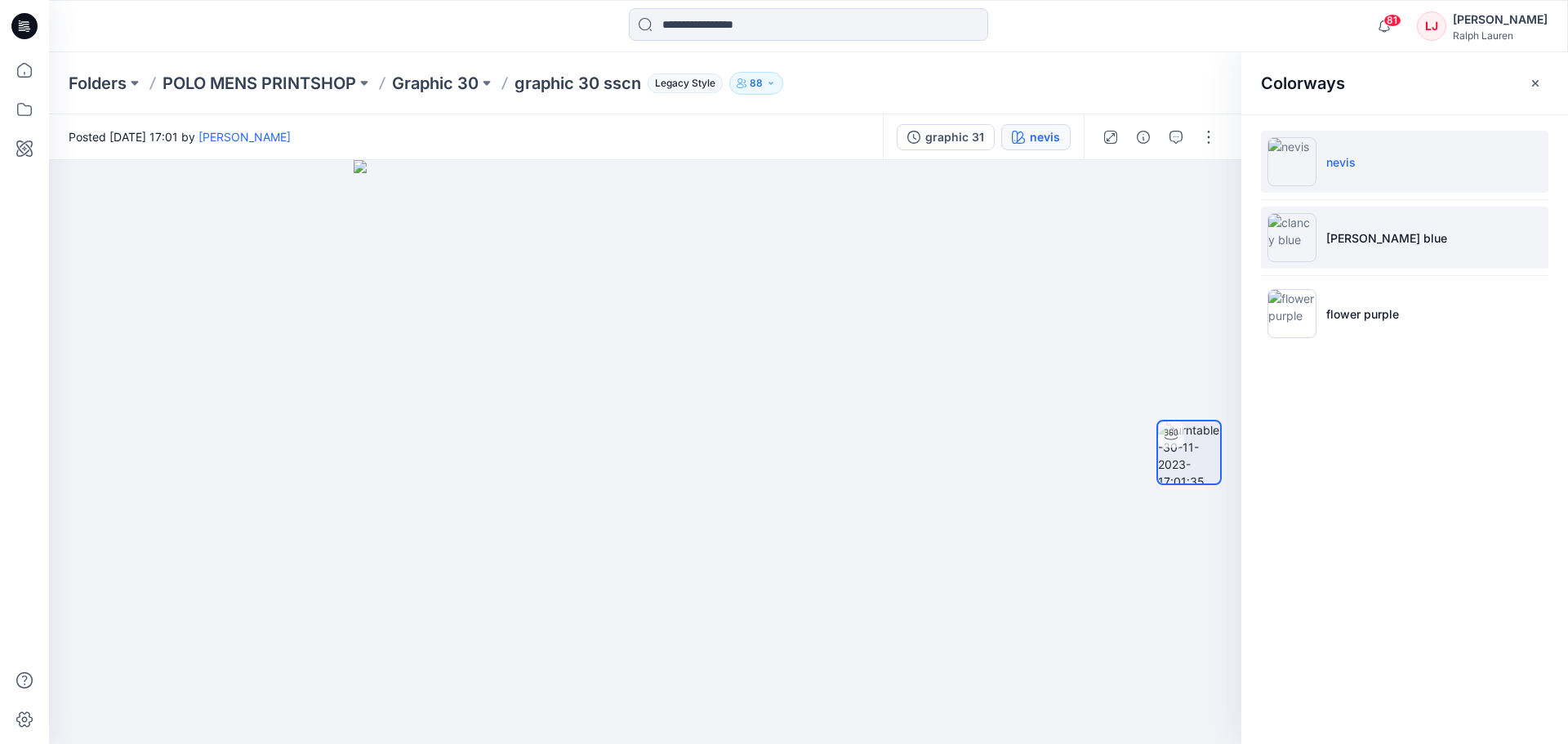
click at [1397, 245] on li "[PERSON_NAME] blue" at bounding box center [1404, 237] width 287 height 62
